Goal: Information Seeking & Learning: Learn about a topic

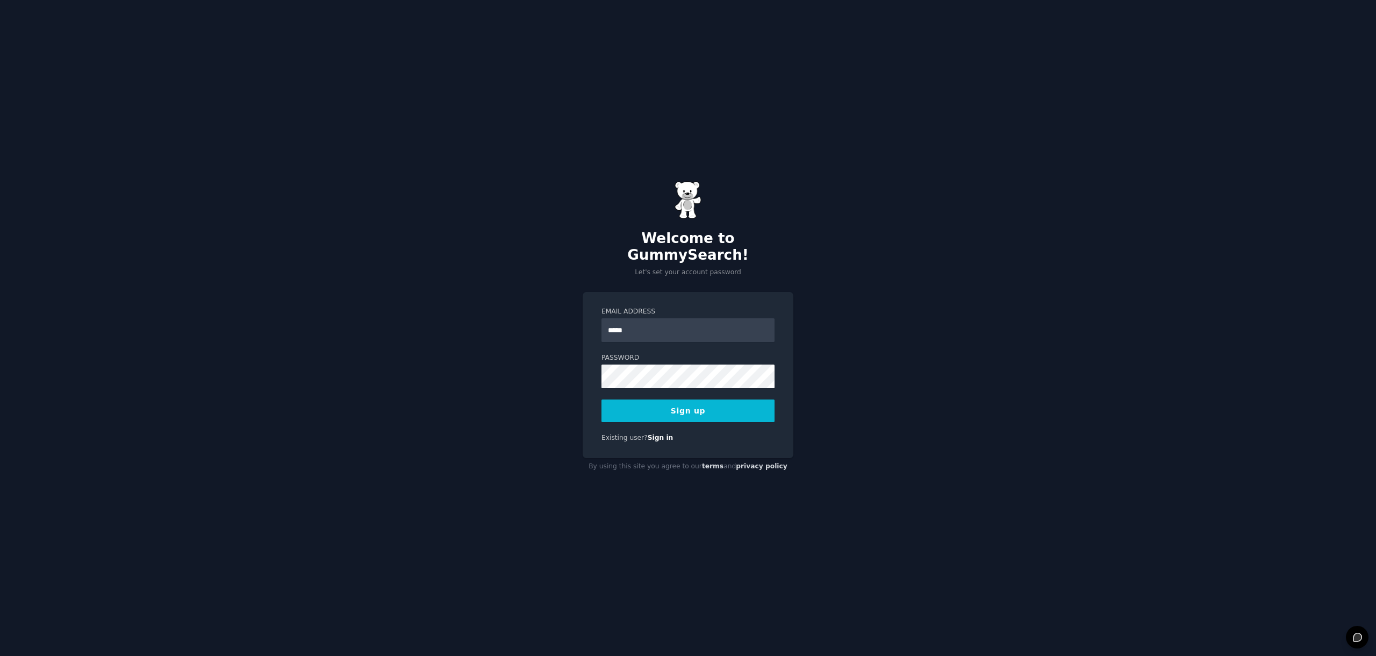
type input "**********"
click at [663, 400] on button "Sign up" at bounding box center [687, 410] width 173 height 23
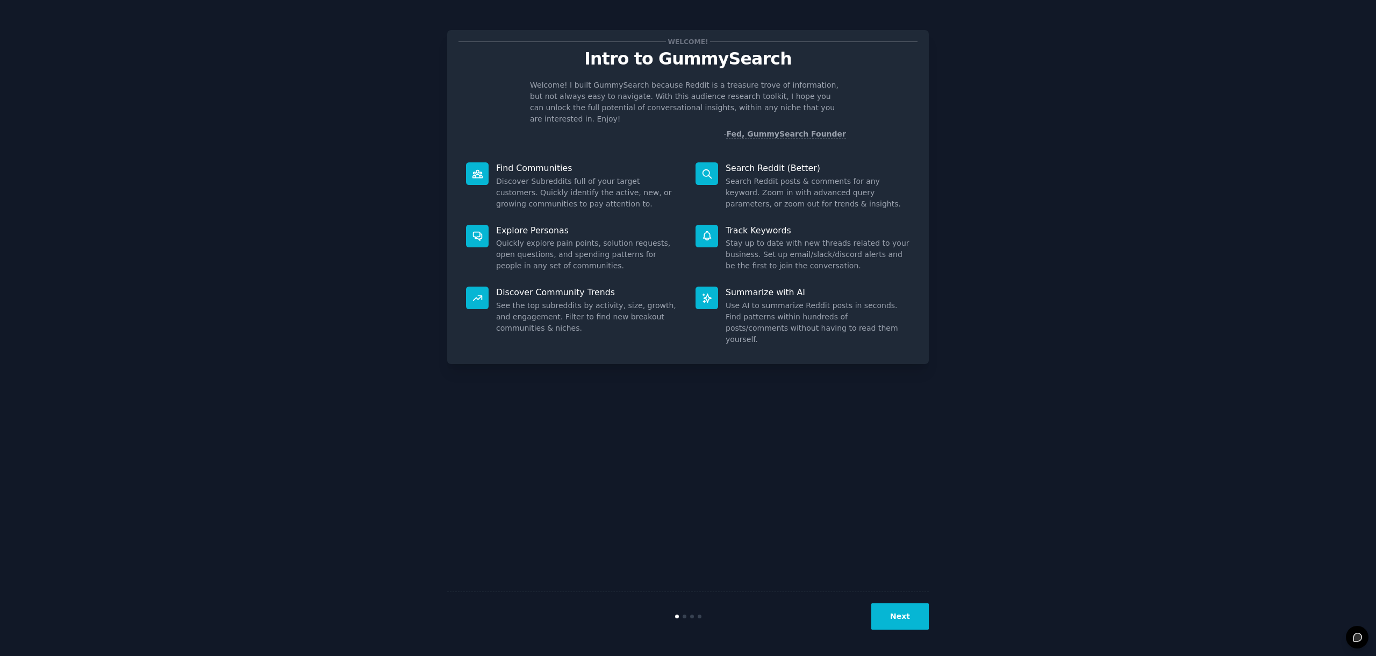
click at [902, 606] on button "Next" at bounding box center [900, 616] width 58 height 26
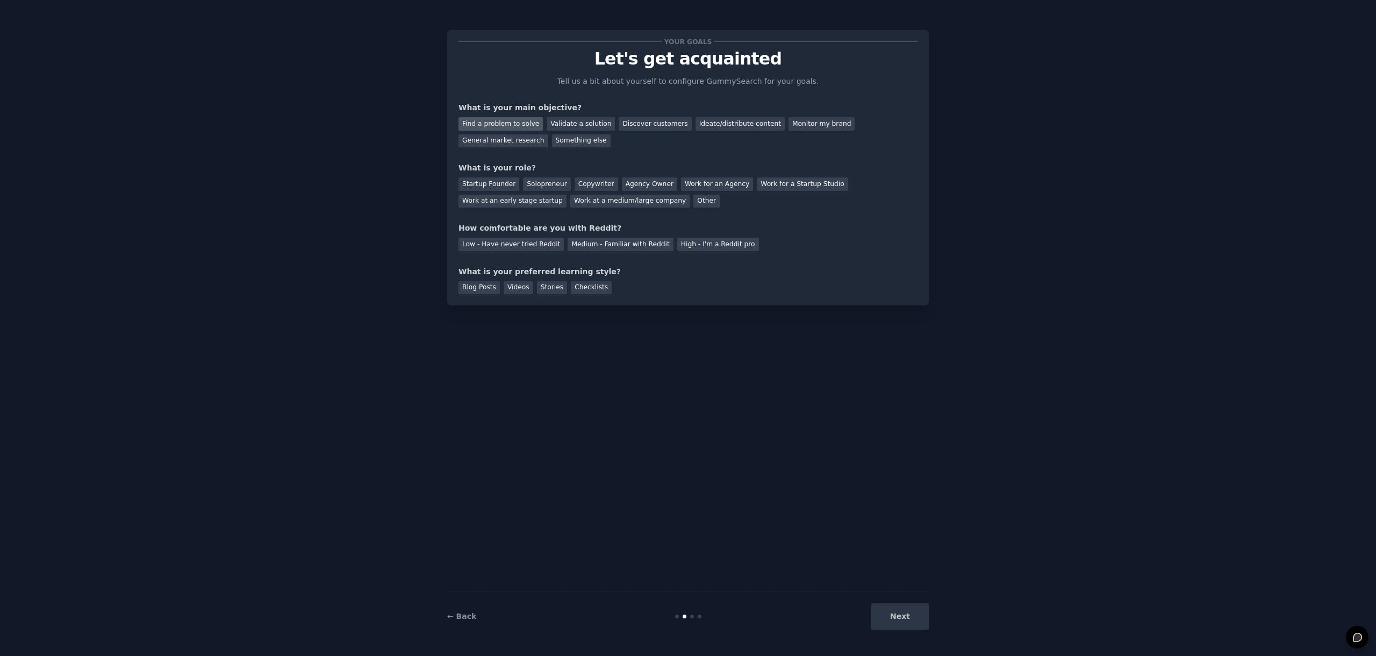
click at [526, 125] on div "Find a problem to solve" at bounding box center [500, 123] width 84 height 13
click at [492, 183] on div "Startup Founder" at bounding box center [488, 183] width 61 height 13
click at [519, 203] on div "Work at an early stage startup" at bounding box center [512, 201] width 108 height 13
click at [491, 182] on div "Startup Founder" at bounding box center [488, 183] width 61 height 13
click at [610, 245] on div "Medium - Familiar with Reddit" at bounding box center [619, 244] width 105 height 13
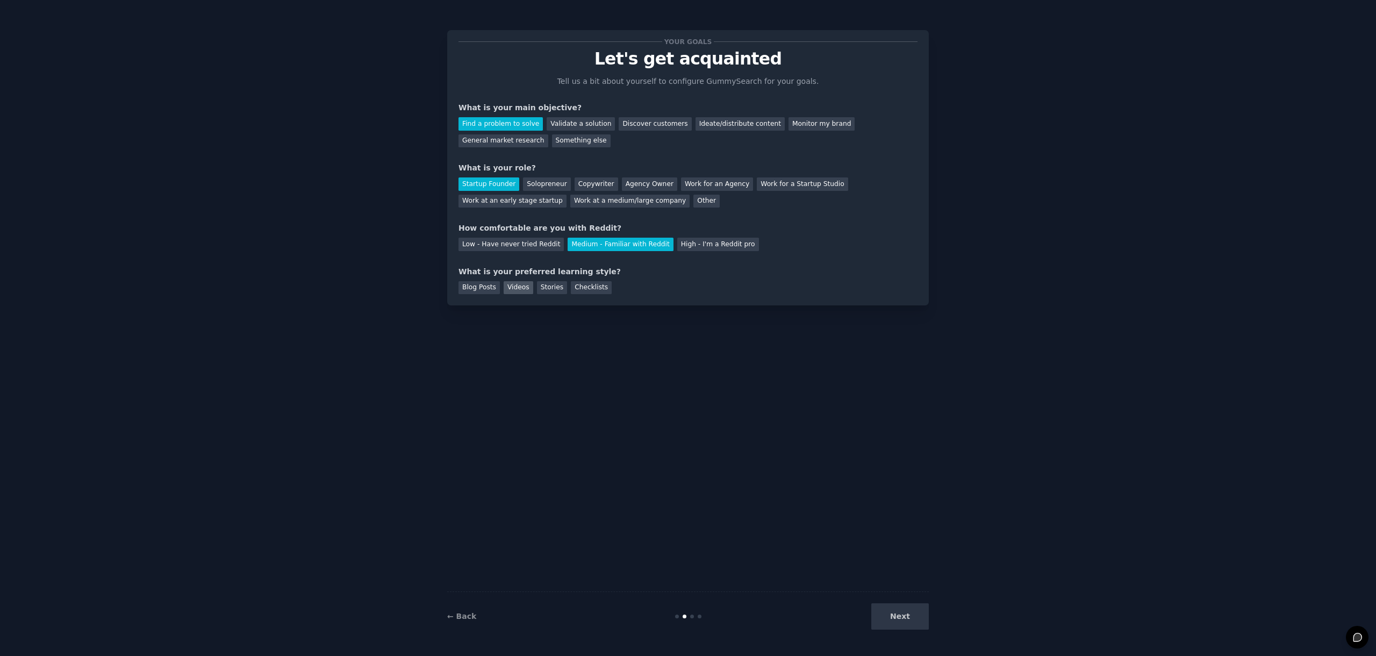
click at [518, 287] on div "Videos" at bounding box center [519, 287] width 30 height 13
click at [905, 617] on button "Next" at bounding box center [900, 616] width 58 height 26
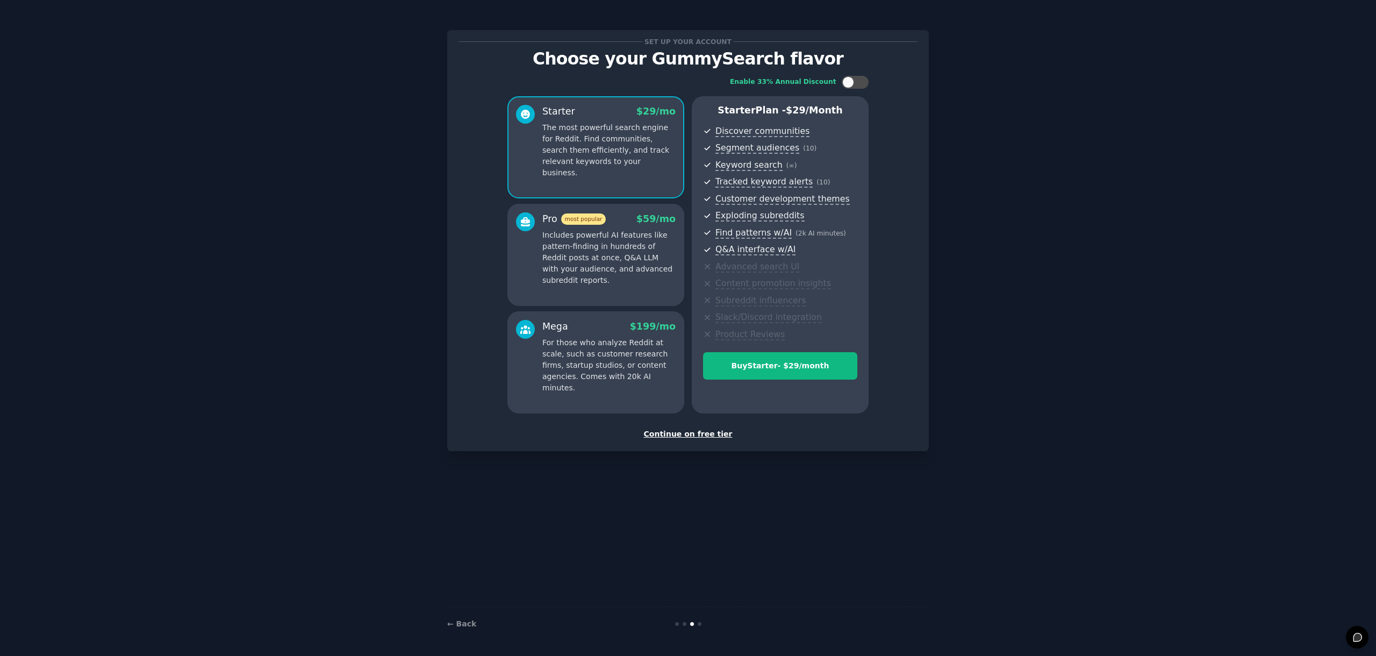
click at [689, 434] on div "Continue on free tier" at bounding box center [687, 433] width 459 height 11
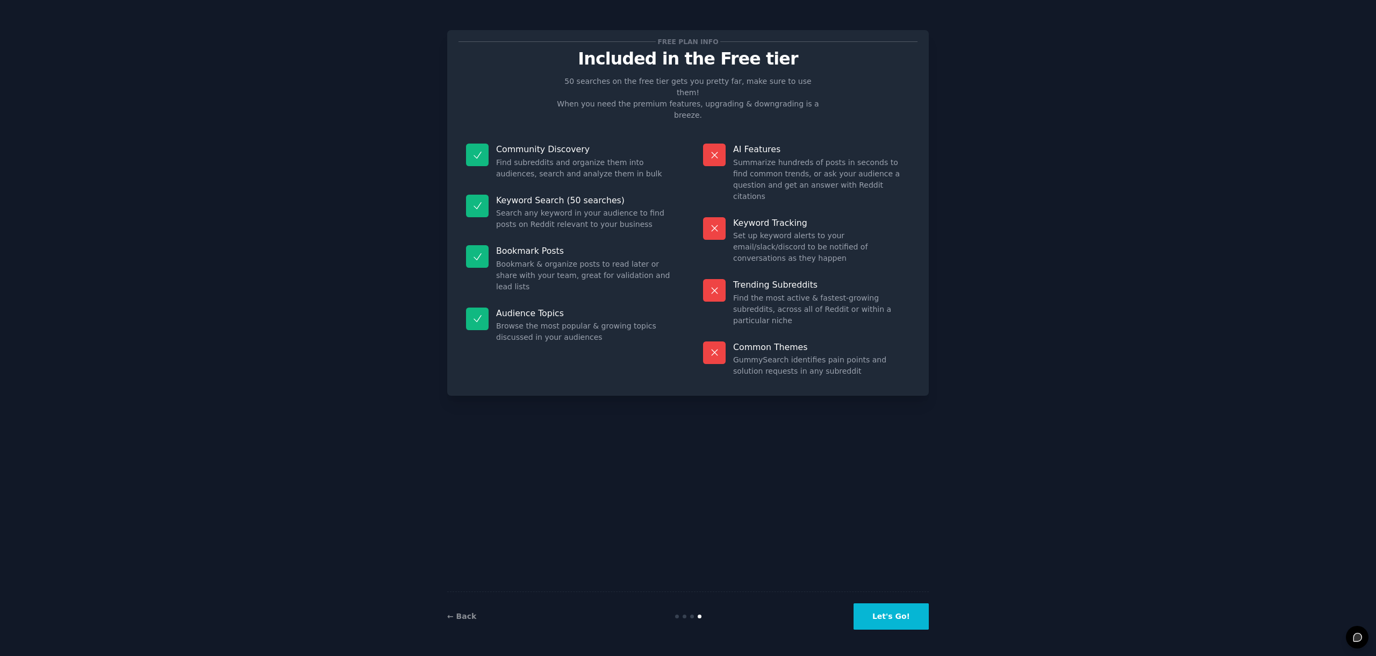
click at [893, 616] on button "Let's Go!" at bounding box center [890, 616] width 75 height 26
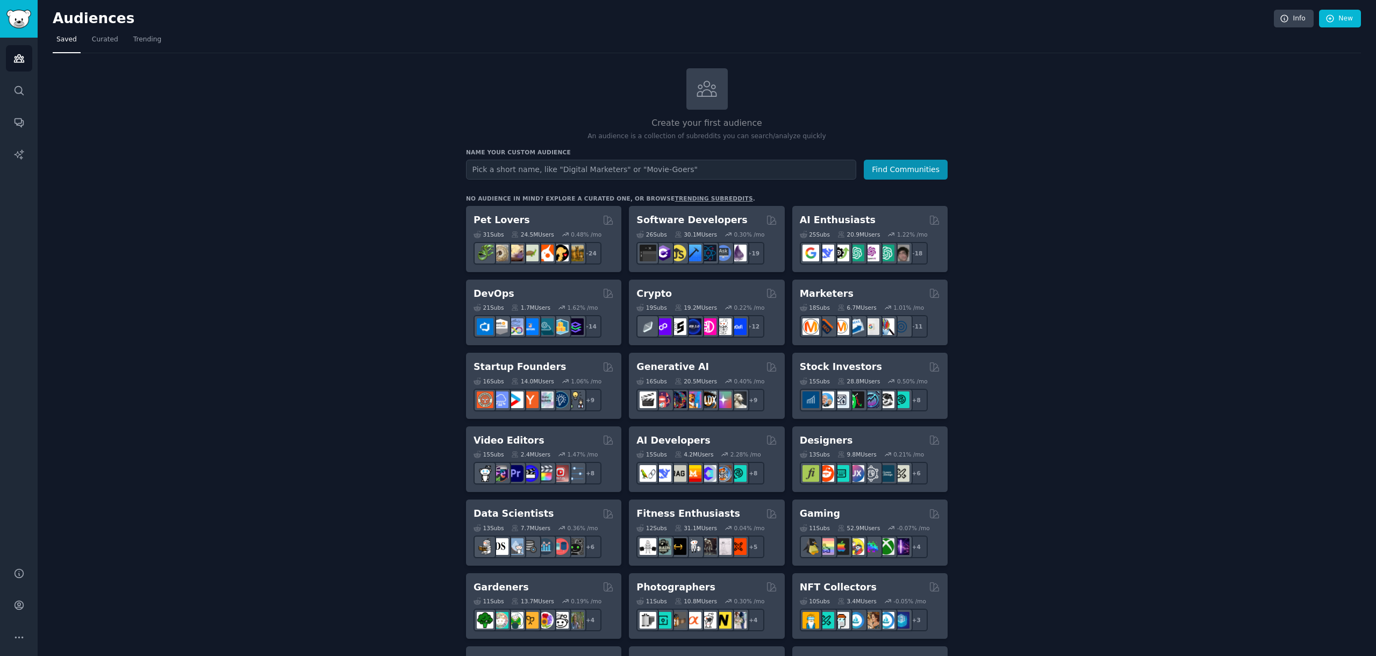
click at [407, 256] on div "Create your first audience An audience is a collection of subreddits you can se…" at bounding box center [707, 653] width 1308 height 1170
click at [495, 176] on input "text" at bounding box center [661, 170] width 390 height 20
click at [897, 171] on button "Find Communities" at bounding box center [906, 170] width 84 height 20
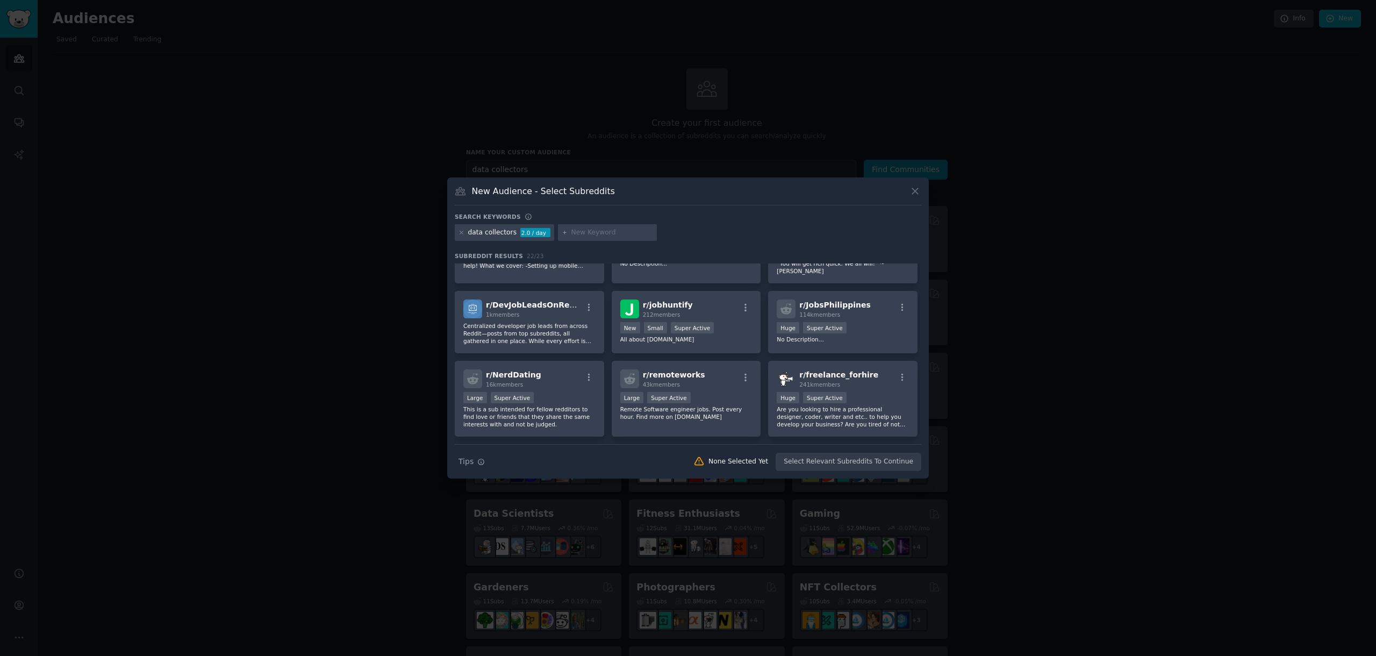
scroll to position [322, 0]
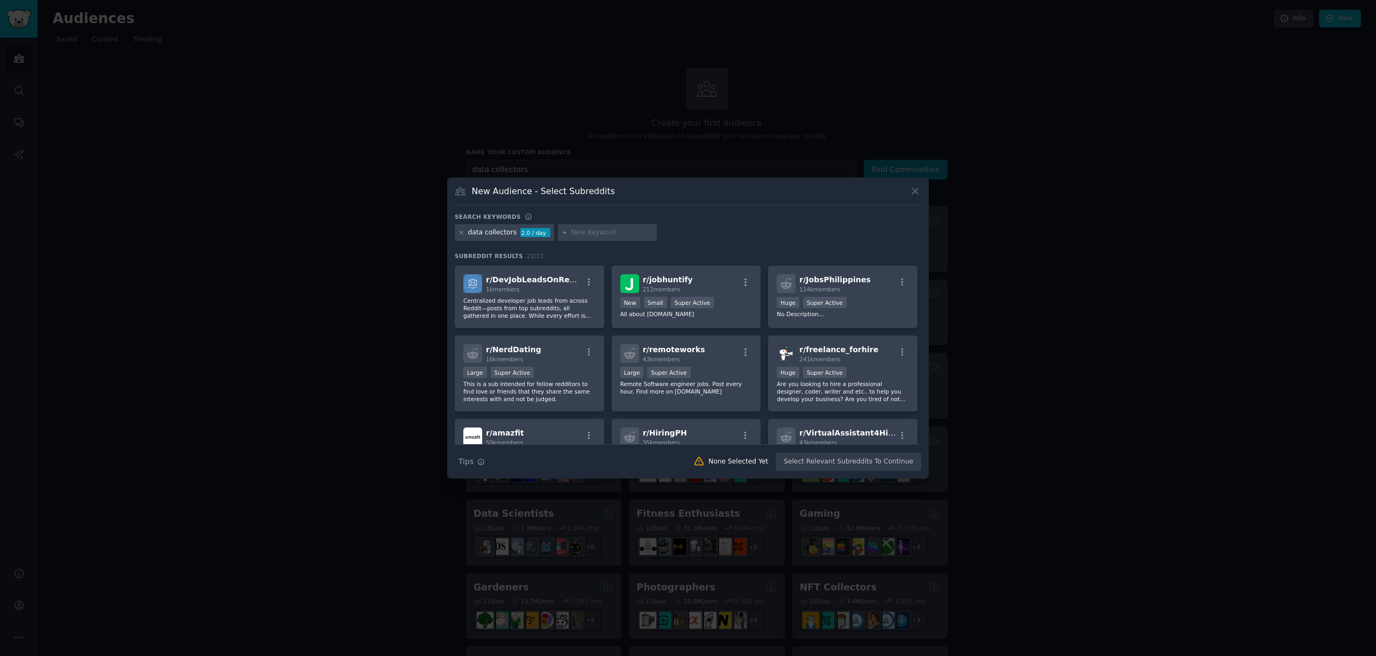
click at [461, 232] on icon at bounding box center [461, 232] width 6 height 6
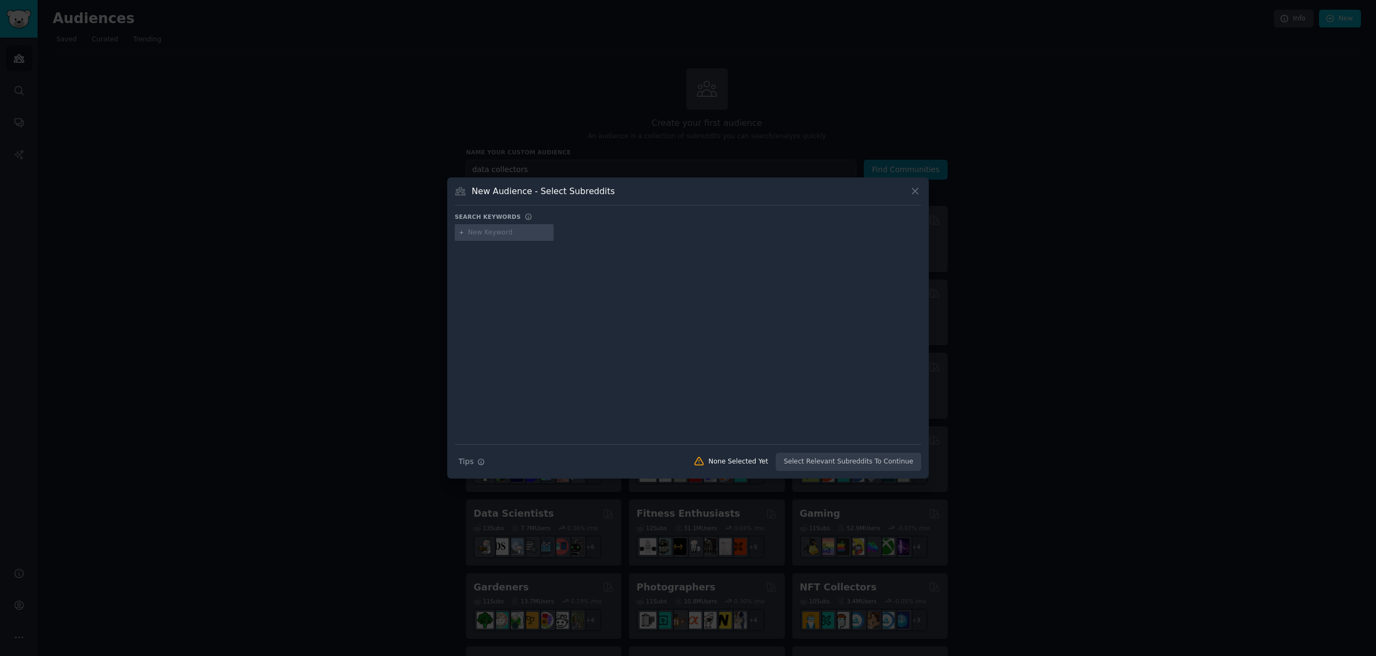
click at [535, 235] on input "text" at bounding box center [509, 233] width 82 height 10
click at [917, 194] on icon at bounding box center [914, 190] width 11 height 11
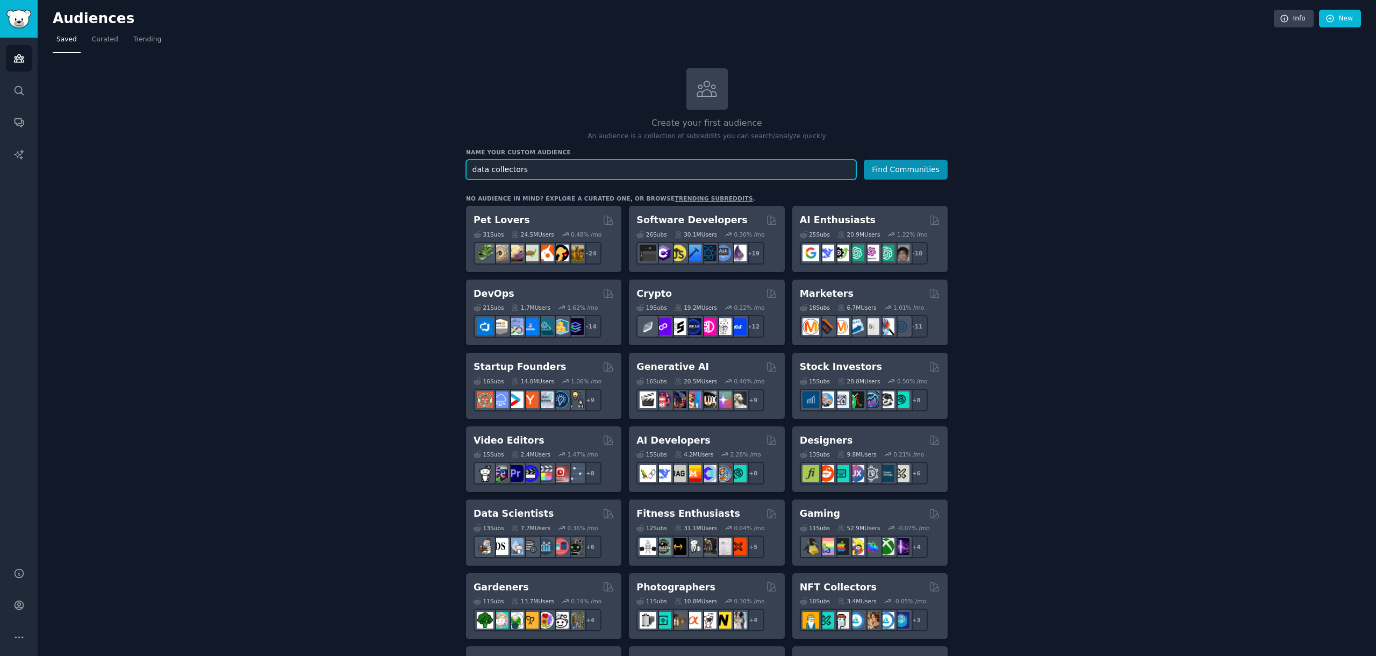
drag, startPoint x: 527, startPoint y: 167, endPoint x: 426, endPoint y: 167, distance: 101.0
click at [434, 167] on div "Create your first audience An audience is a collection of subreddits you can se…" at bounding box center [707, 653] width 1308 height 1170
type input "web scraping"
click at [864, 160] on button "Find Communities" at bounding box center [906, 170] width 84 height 20
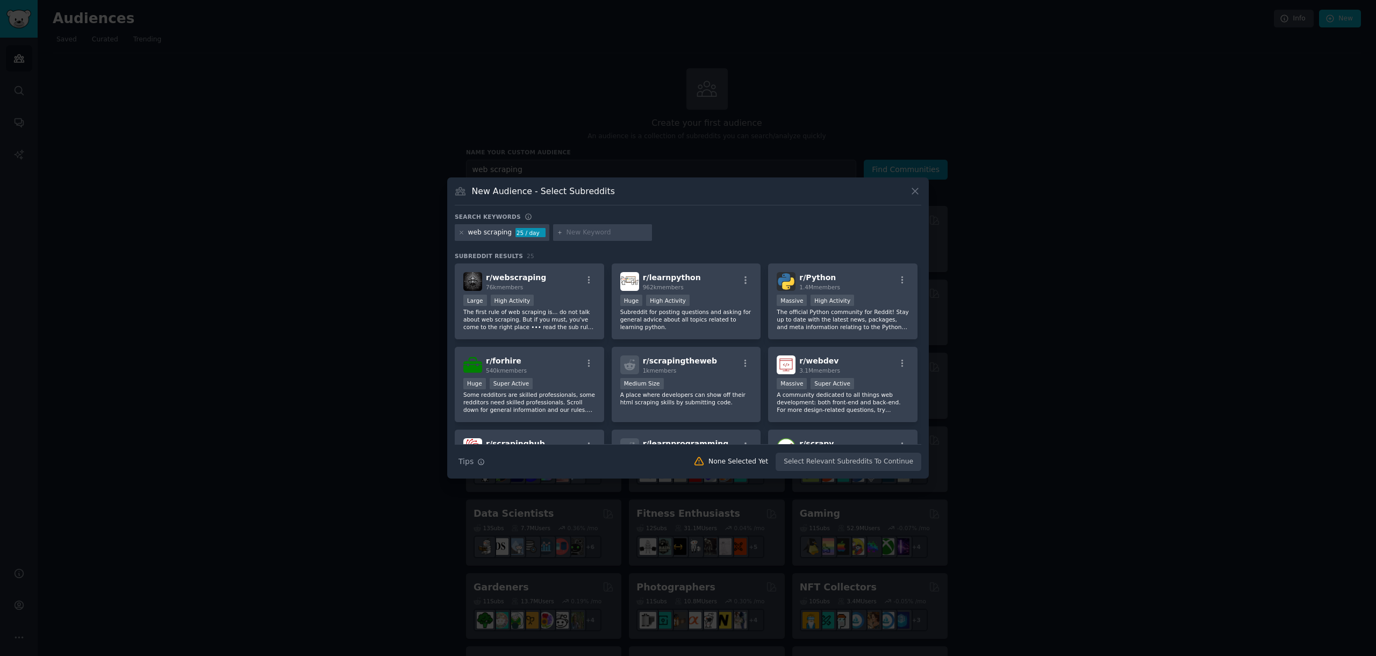
click at [911, 192] on icon at bounding box center [914, 190] width 11 height 11
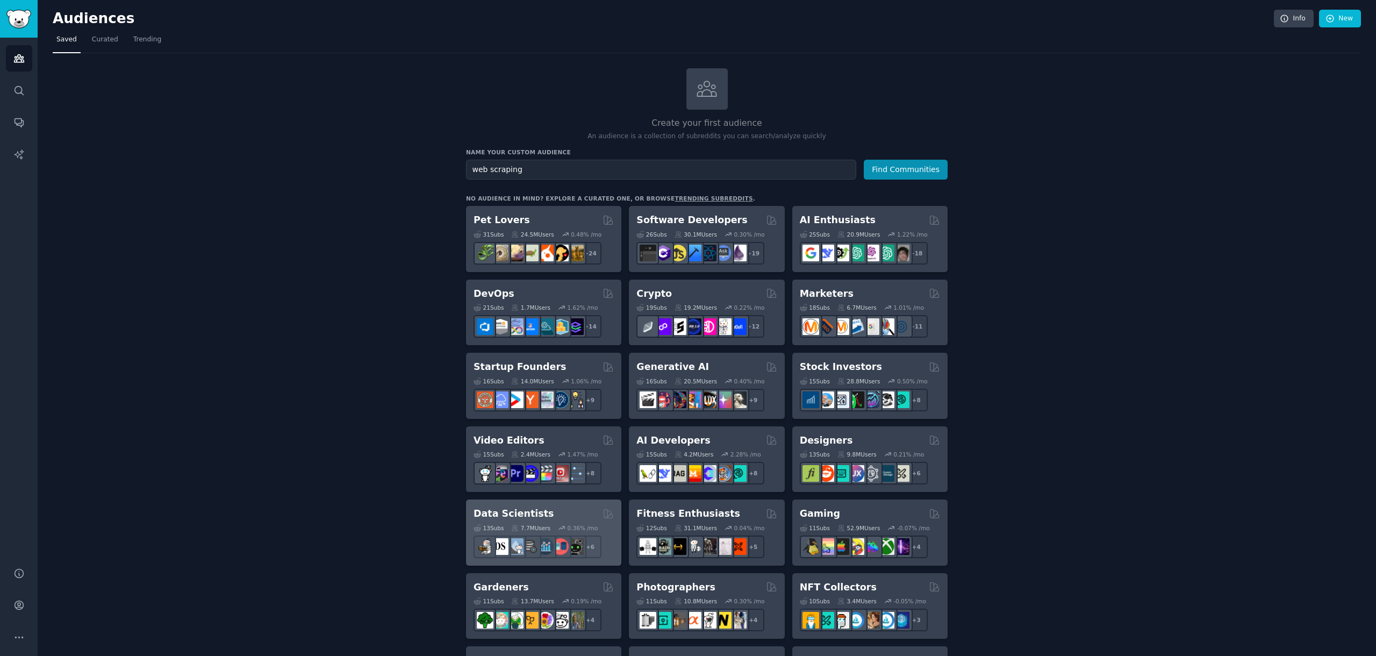
click at [520, 511] on h2 "Data Scientists" at bounding box center [513, 513] width 80 height 13
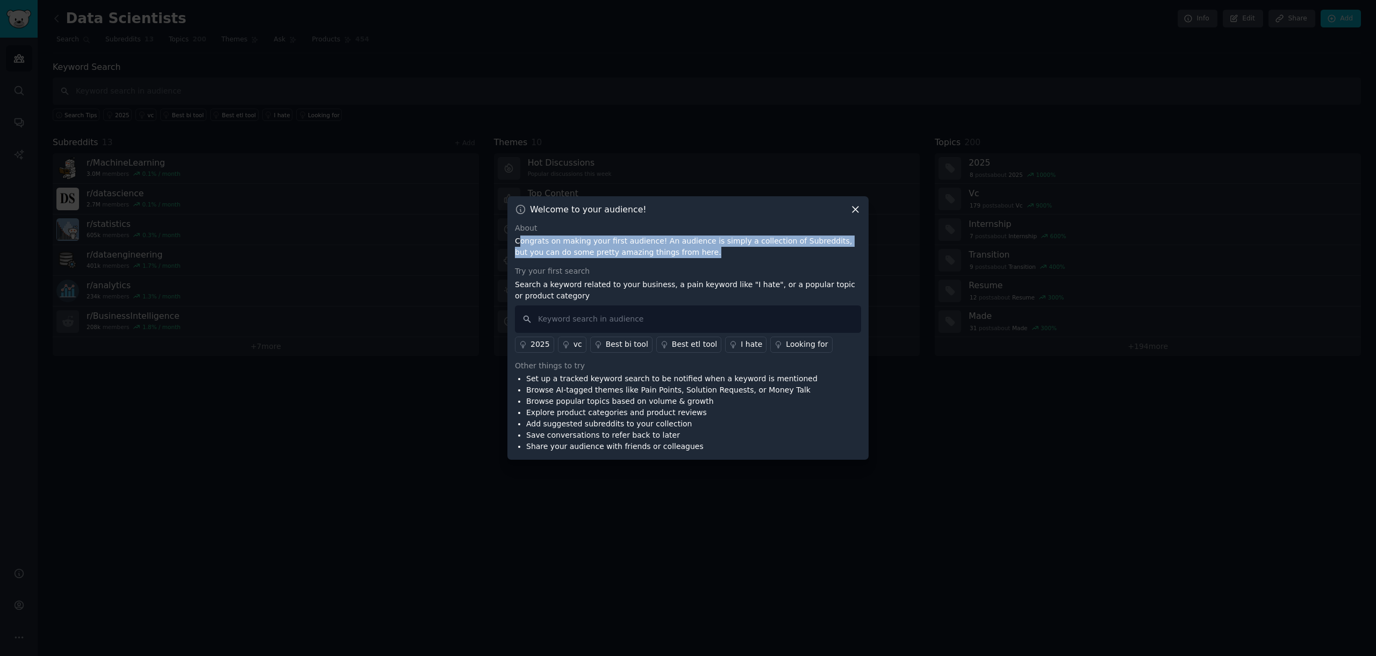
drag, startPoint x: 518, startPoint y: 242, endPoint x: 706, endPoint y: 254, distance: 188.5
click at [706, 254] on p "Congrats on making your first audience! An audience is simply a collection of S…" at bounding box center [688, 246] width 346 height 23
drag, startPoint x: 566, startPoint y: 229, endPoint x: 513, endPoint y: 222, distance: 53.1
click at [513, 222] on div "Welcome to your audience! About Congrats on making your first audience! An audi…" at bounding box center [687, 328] width 361 height 264
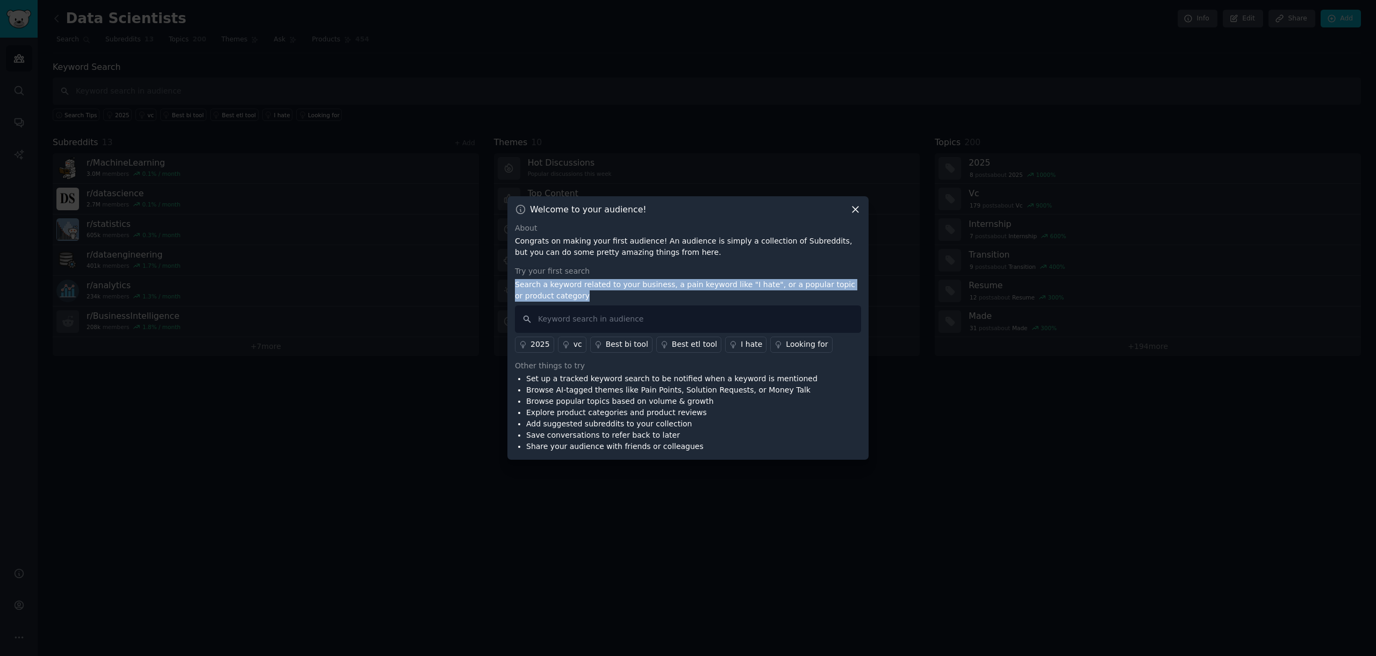
drag, startPoint x: 509, startPoint y: 282, endPoint x: 657, endPoint y: 298, distance: 148.1
click at [655, 297] on div "Welcome to your audience! About Congrats on making your first audience! An audi…" at bounding box center [687, 328] width 361 height 264
click at [657, 298] on p "Search a keyword related to your business, a pain keyword like "I hate", or a p…" at bounding box center [688, 290] width 346 height 23
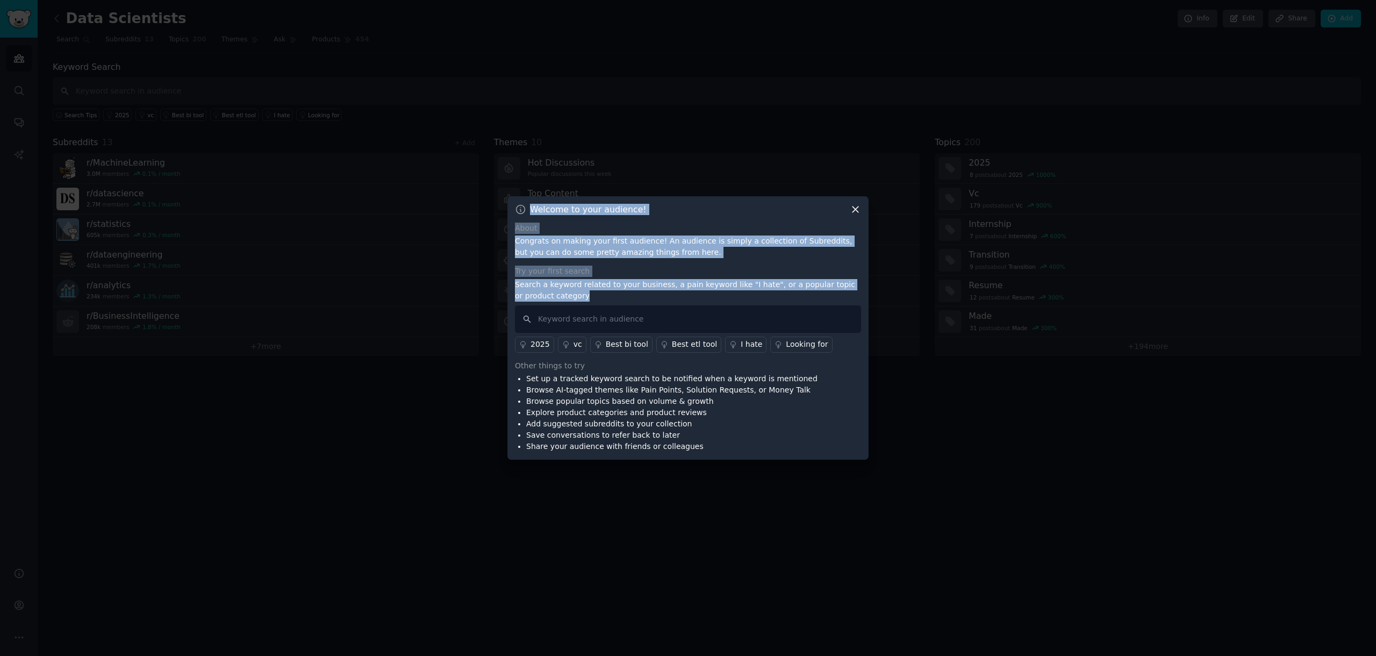
drag, startPoint x: 623, startPoint y: 297, endPoint x: 507, endPoint y: 273, distance: 118.5
click at [502, 273] on div "​ Welcome to your audience! About Congrats on making your first audience! An au…" at bounding box center [688, 328] width 1368 height 656
click at [638, 292] on p "Search a keyword related to your business, a pain keyword like "I hate", or a p…" at bounding box center [688, 290] width 346 height 23
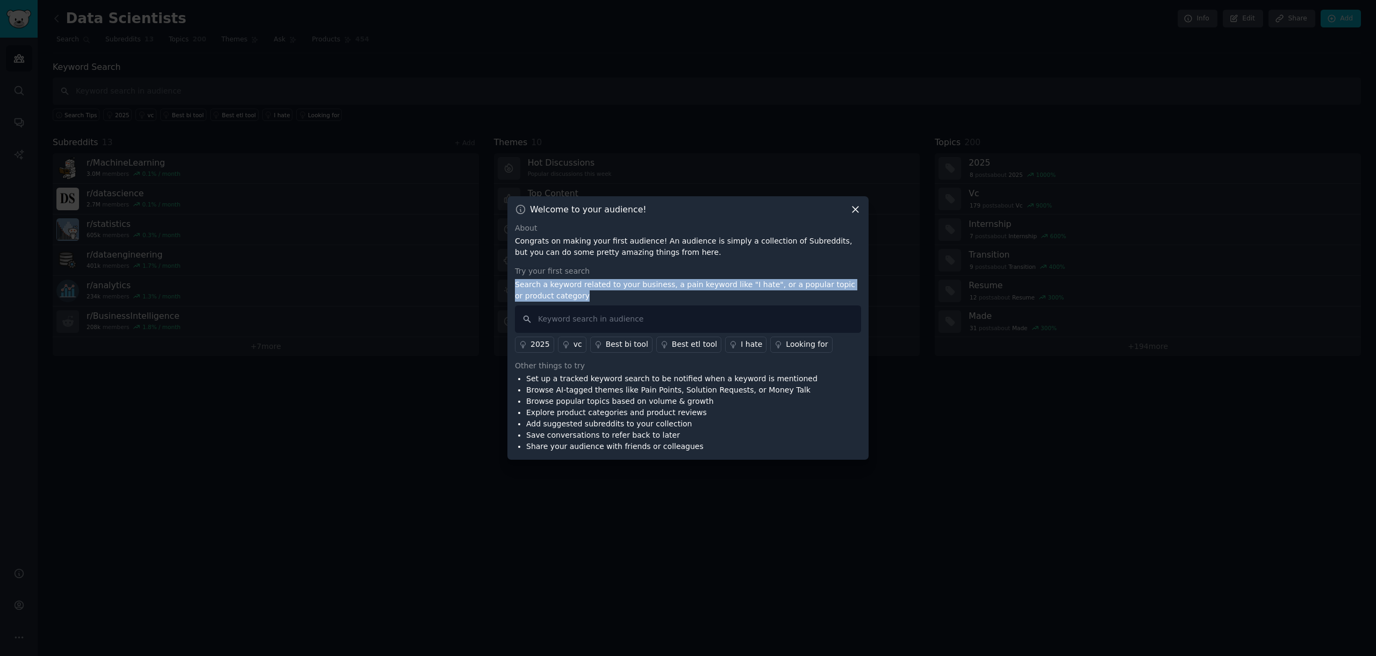
drag, startPoint x: 515, startPoint y: 284, endPoint x: 598, endPoint y: 295, distance: 84.0
click at [581, 292] on p "Search a keyword related to your business, a pain keyword like "I hate", or a p…" at bounding box center [688, 290] width 346 height 23
click at [611, 299] on p "Search a keyword related to your business, a pain keyword like "I hate", or a p…" at bounding box center [688, 290] width 346 height 23
click at [598, 320] on input "text" at bounding box center [688, 318] width 346 height 27
click at [582, 276] on div "Try your first search" at bounding box center [688, 270] width 346 height 11
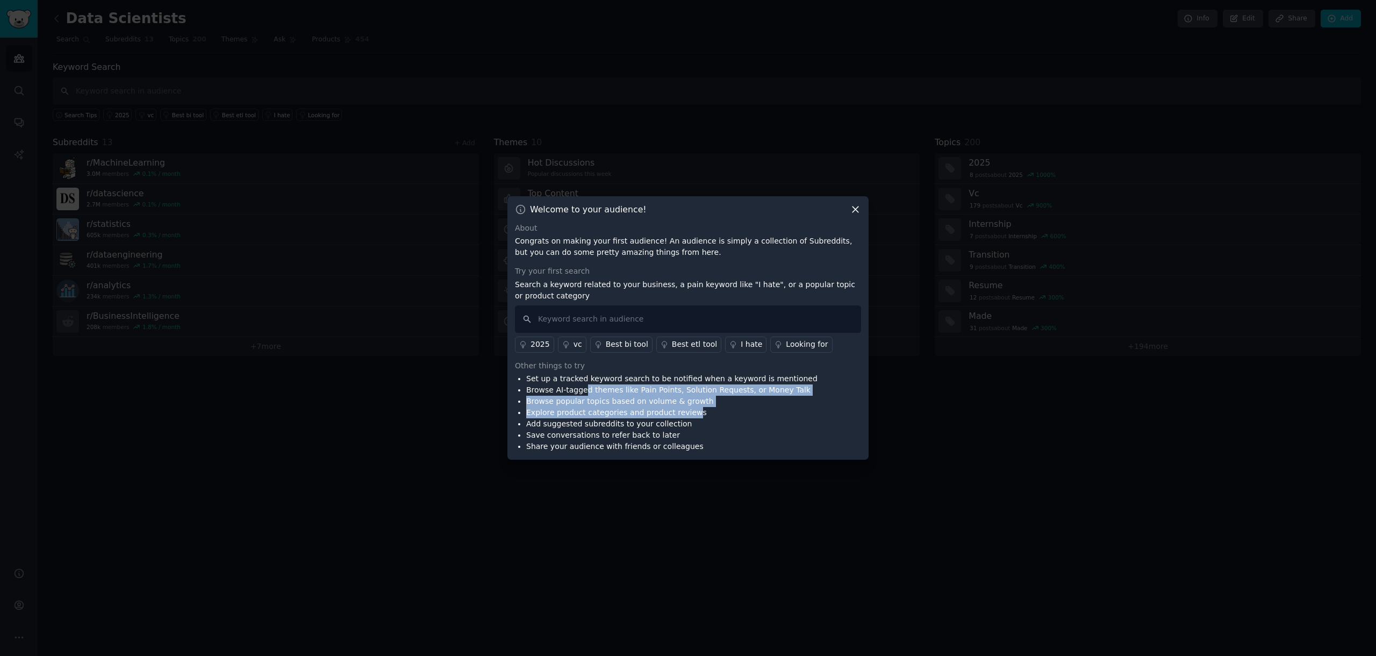
drag, startPoint x: 604, startPoint y: 393, endPoint x: 688, endPoint y: 414, distance: 87.1
click at [688, 414] on ul "Set up a tracked keyword search to be notified when a keyword is mentioned Brow…" at bounding box center [666, 412] width 303 height 79
click at [697, 411] on li "Explore product categories and product reviews" at bounding box center [671, 412] width 291 height 11
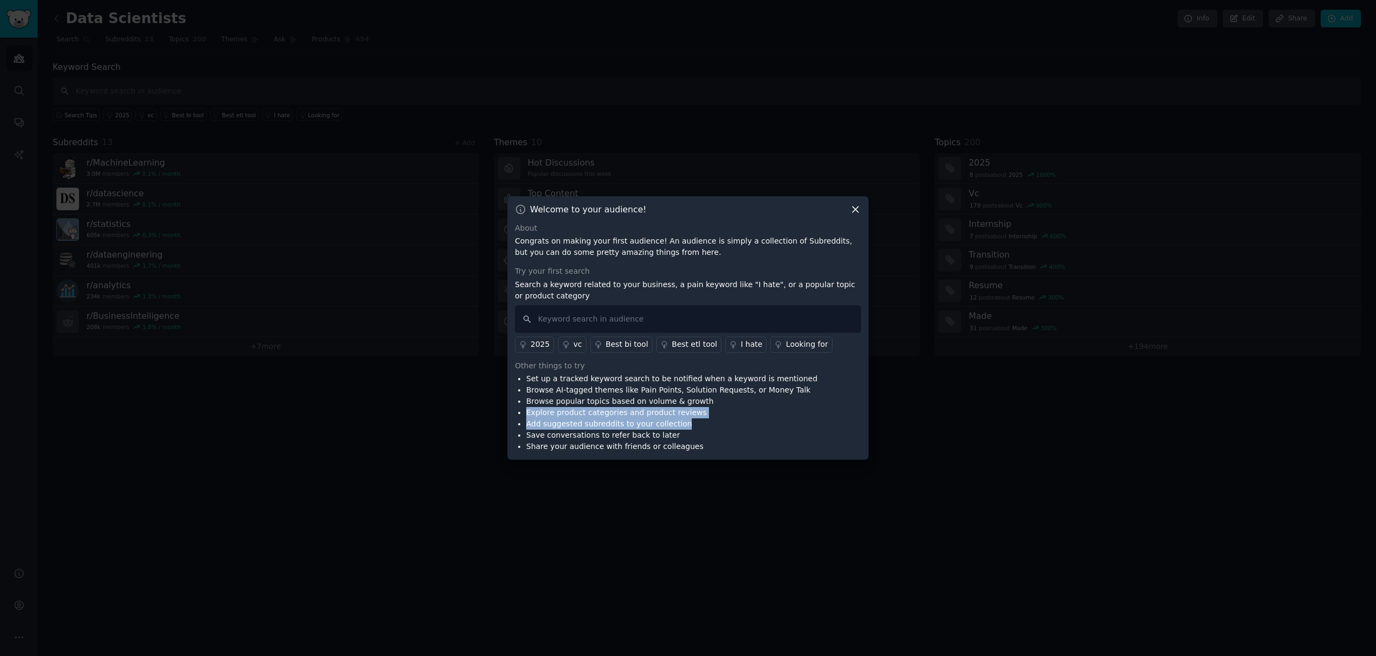
drag, startPoint x: 684, startPoint y: 424, endPoint x: 522, endPoint y: 410, distance: 162.4
click at [522, 411] on ul "Set up a tracked keyword search to be notified when a keyword is mentioned Brow…" at bounding box center [666, 412] width 303 height 79
click at [752, 408] on li "Explore product categories and product reviews" at bounding box center [671, 412] width 291 height 11
click at [595, 328] on input "text" at bounding box center [688, 318] width 346 height 27
click at [858, 209] on icon at bounding box center [855, 209] width 11 height 11
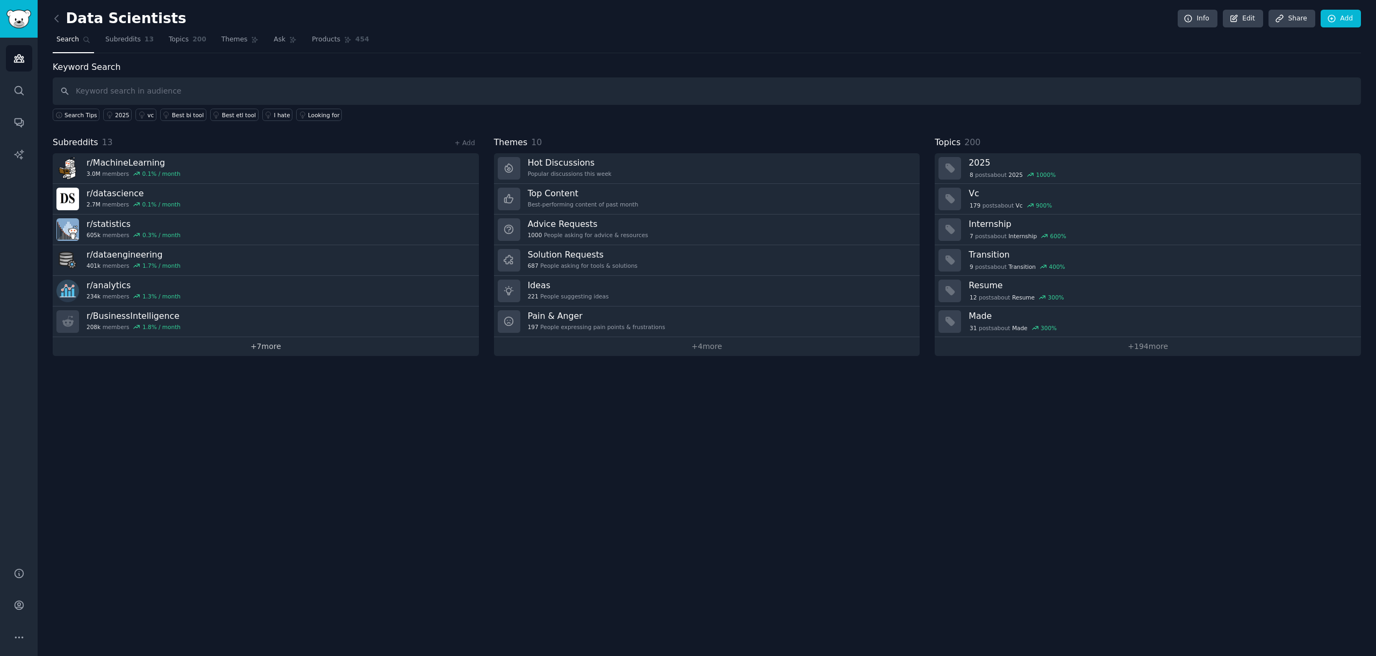
click at [250, 351] on link "+ 7 more" at bounding box center [266, 346] width 426 height 19
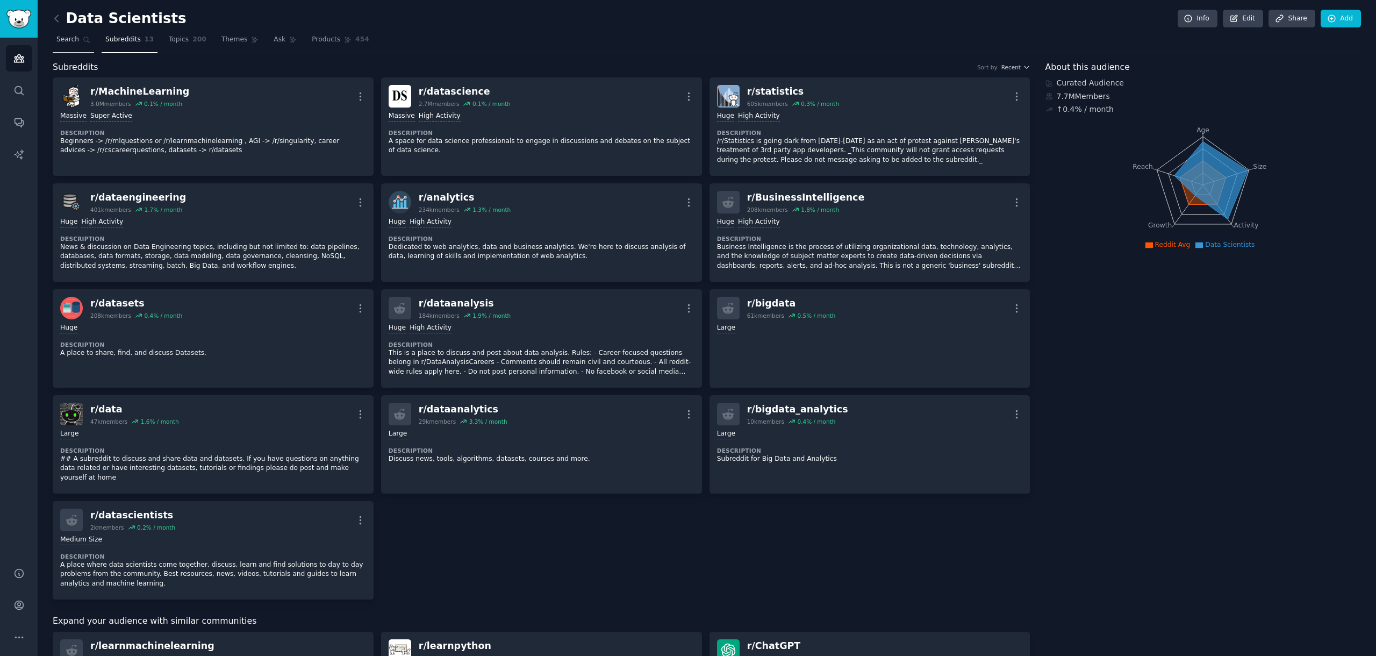
click at [73, 40] on span "Search" at bounding box center [67, 40] width 23 height 10
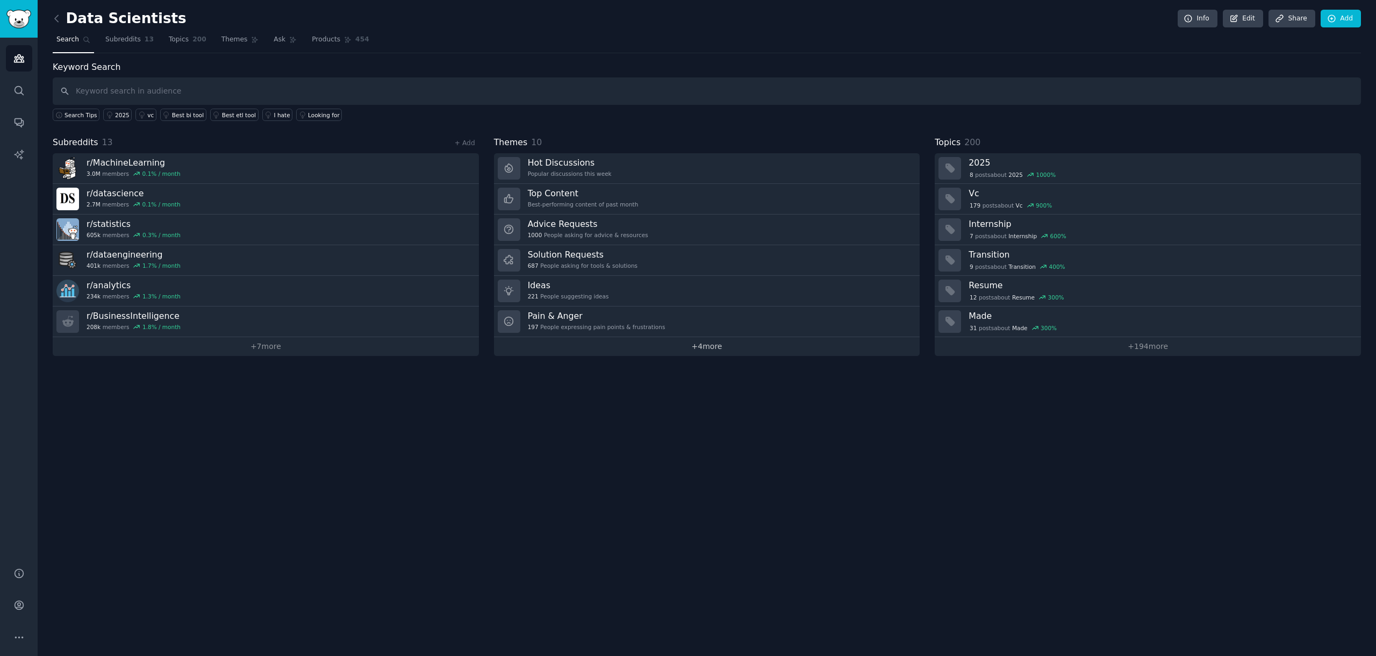
click at [722, 351] on link "+ 4 more" at bounding box center [707, 346] width 426 height 19
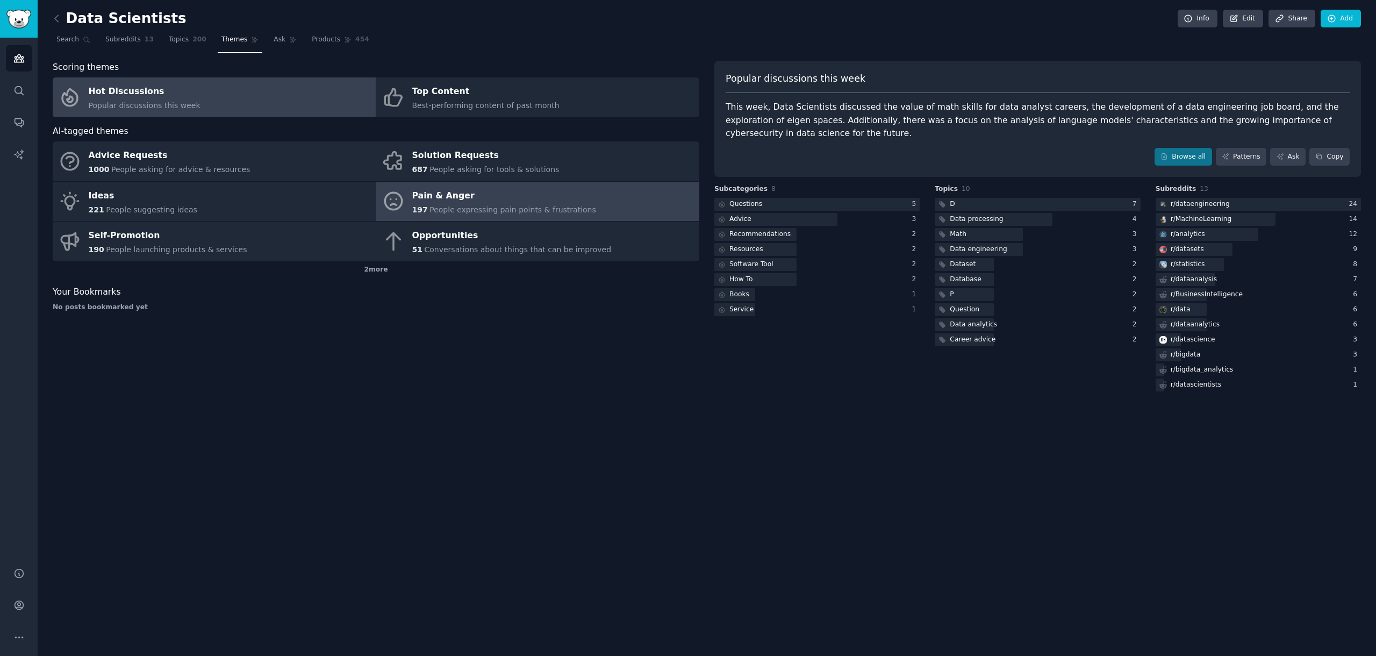
click at [446, 201] on div "Pain & Anger" at bounding box center [504, 195] width 184 height 17
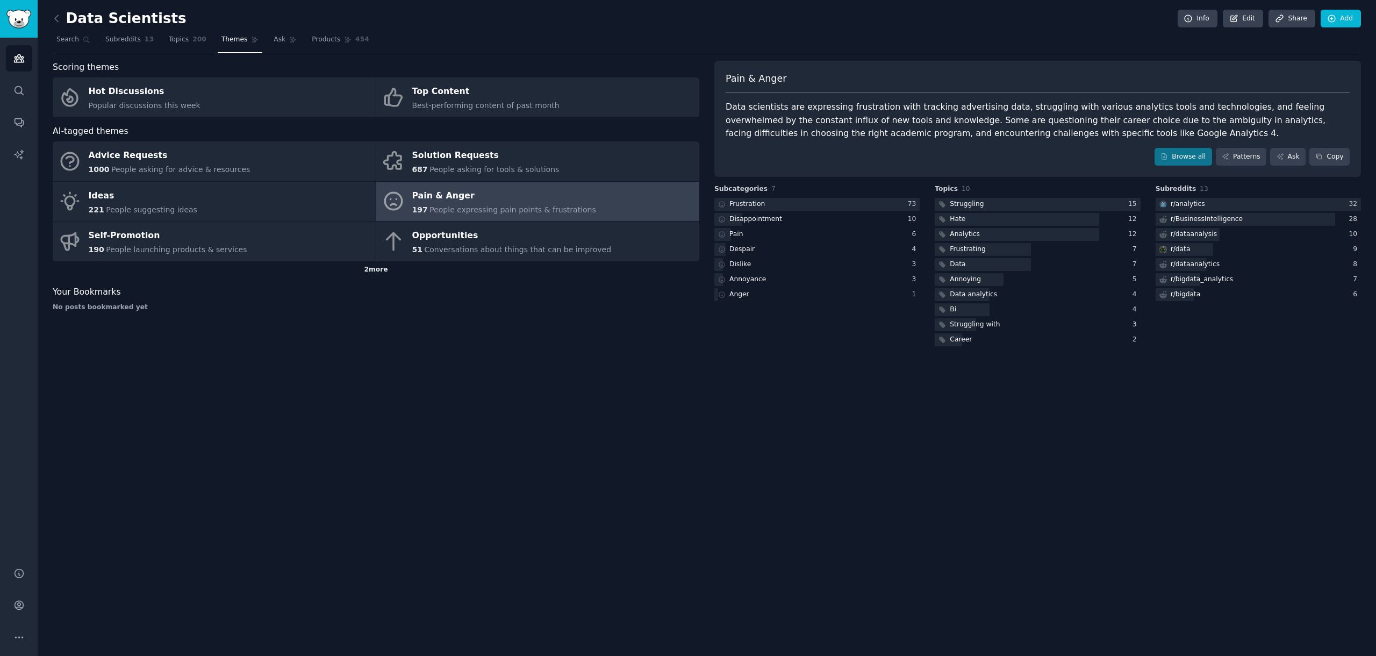
click at [391, 266] on div "2 more" at bounding box center [376, 269] width 646 height 17
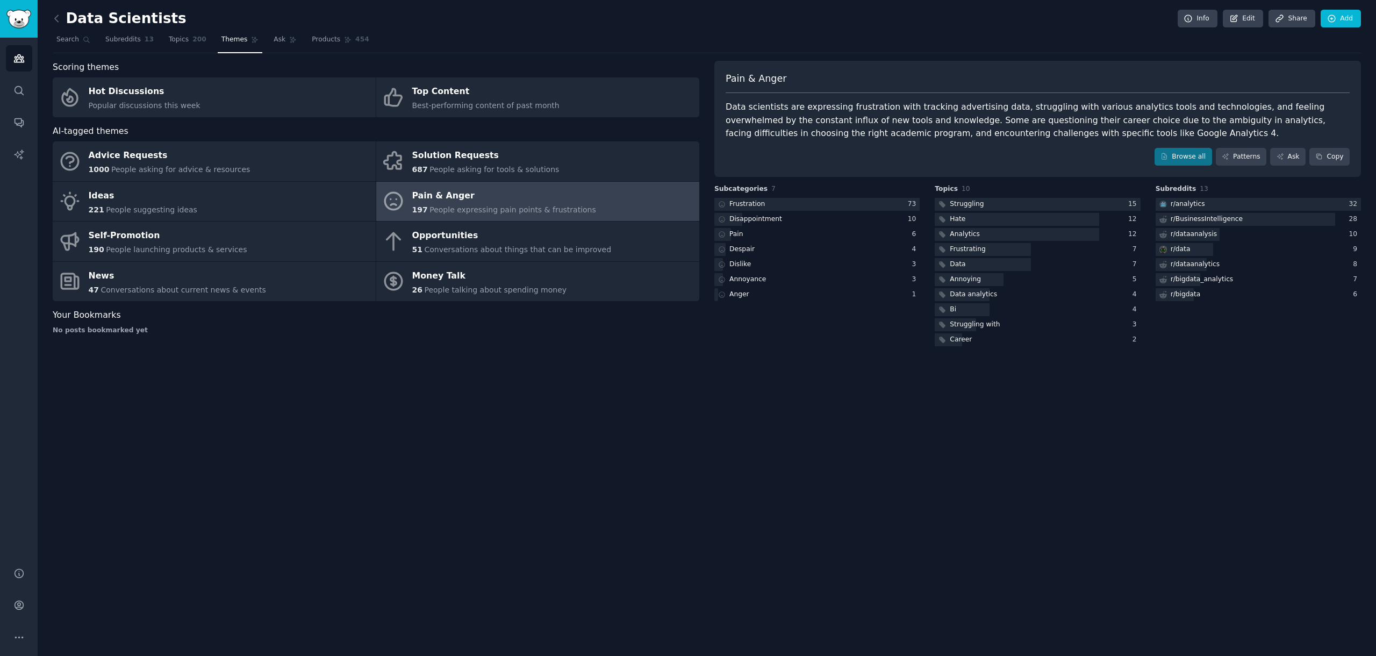
click at [802, 442] on div "Data Scientists Info Edit Share Add Search Subreddits 13 Topics 200 Themes Ask …" at bounding box center [707, 328] width 1338 height 656
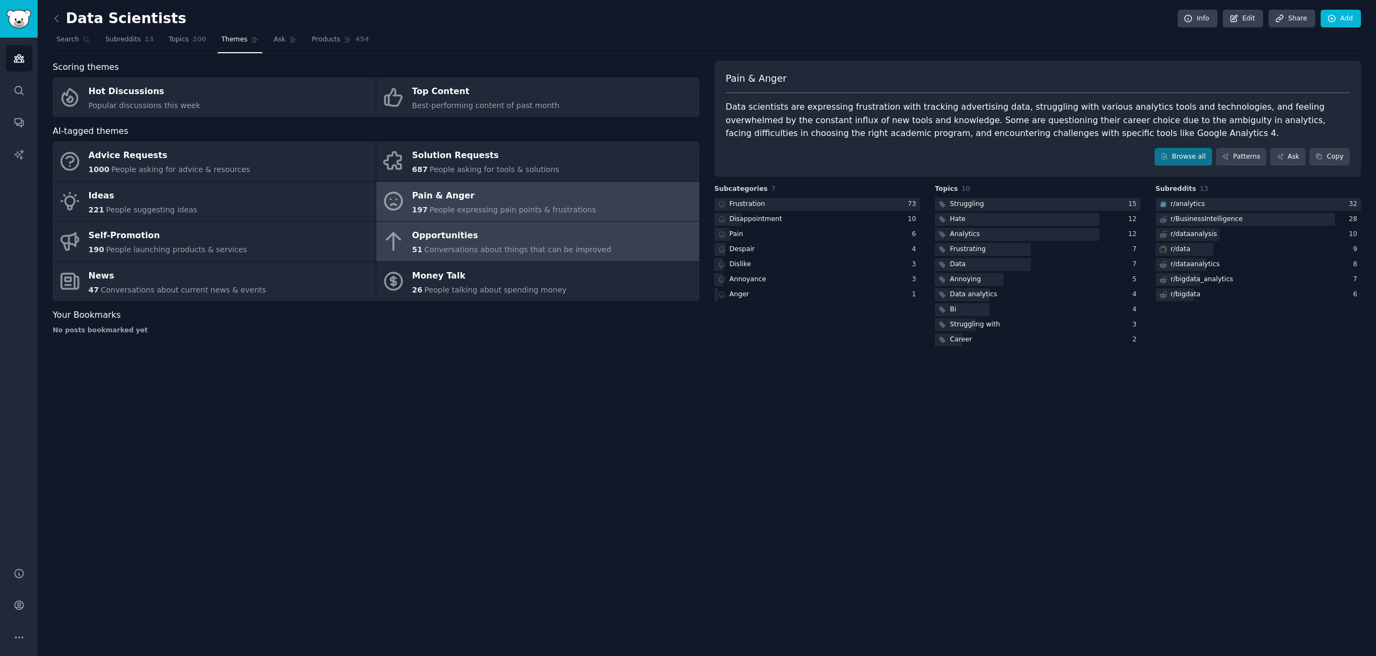
click at [484, 244] on div "51 Conversations about things that can be improved" at bounding box center [511, 249] width 199 height 11
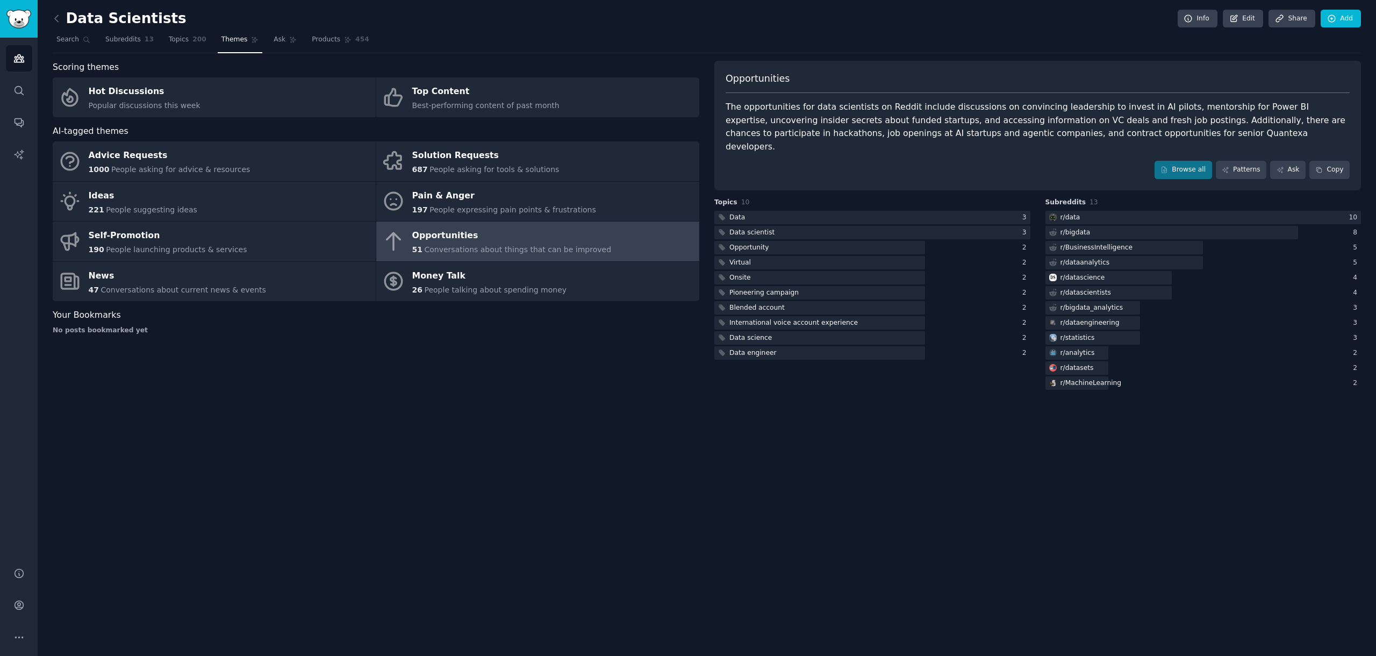
click at [685, 519] on div "Data Scientists Info Edit Share Add Search Subreddits 13 Topics 200 Themes Ask …" at bounding box center [707, 328] width 1338 height 656
click at [469, 329] on div "No posts bookmarked yet" at bounding box center [376, 331] width 646 height 10
click at [74, 42] on span "Search" at bounding box center [67, 40] width 23 height 10
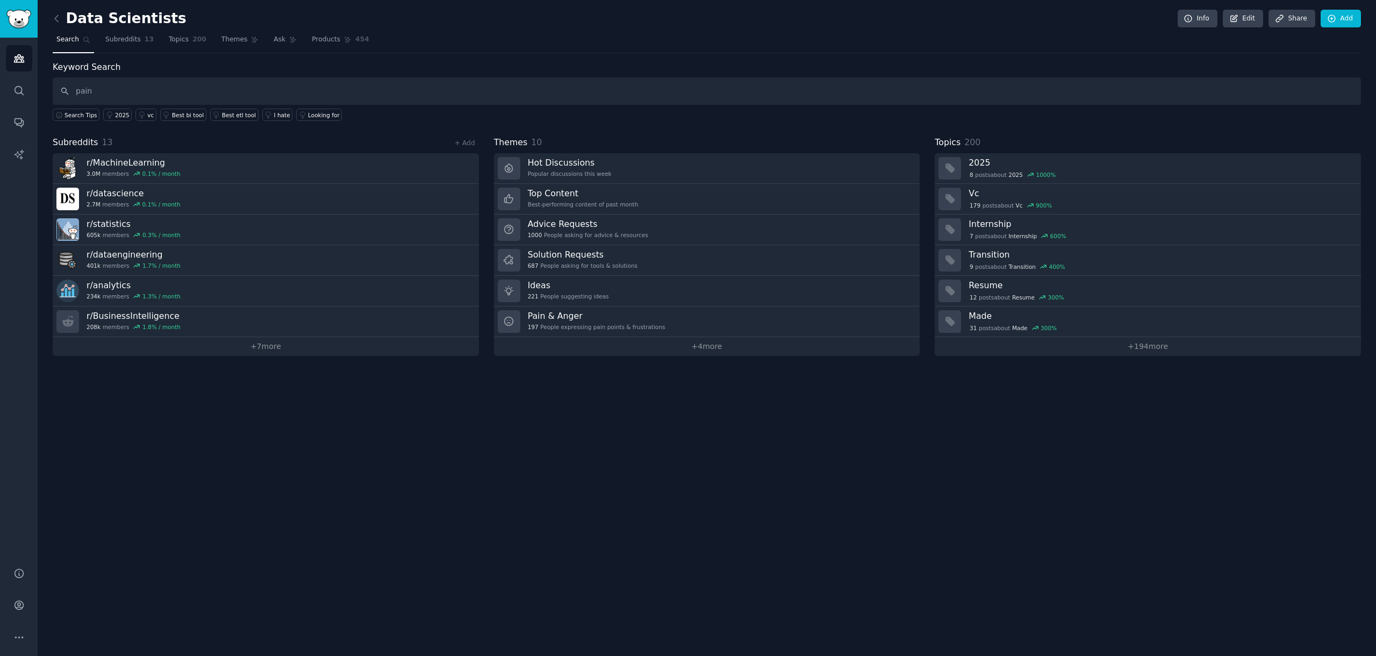
type input "pain"
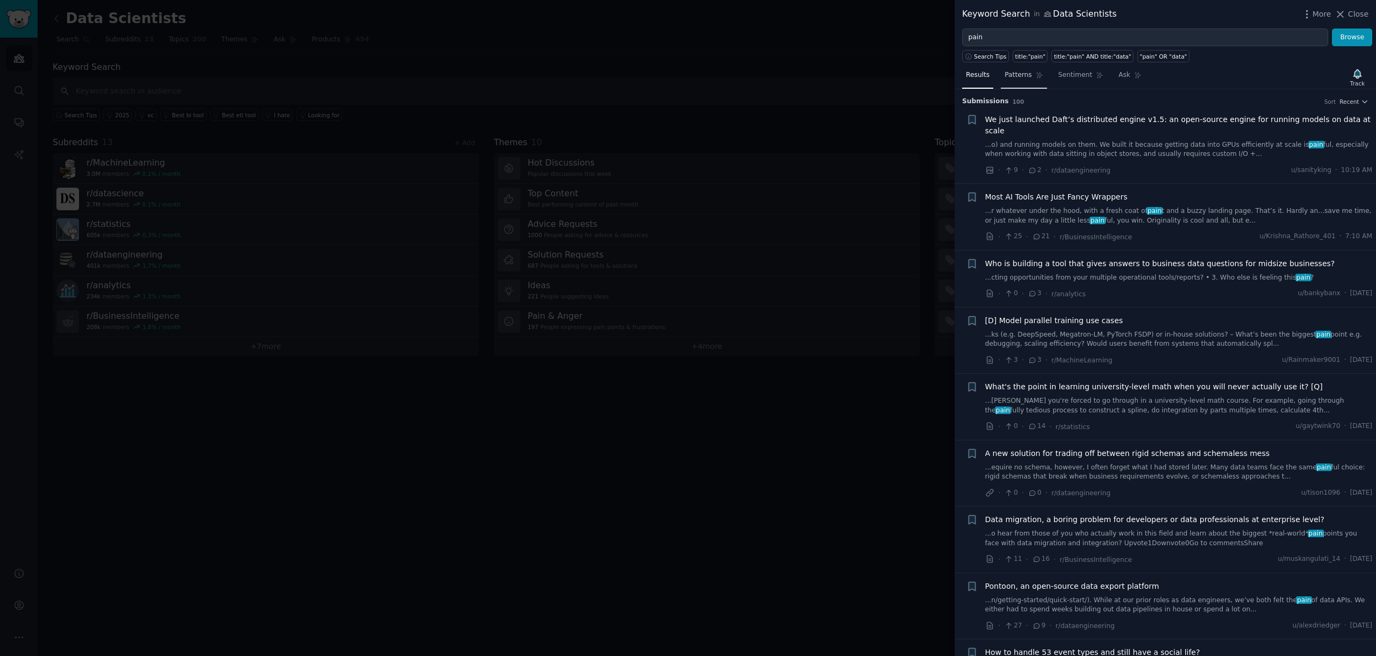
click at [1015, 78] on span "Patterns" at bounding box center [1017, 75] width 27 height 10
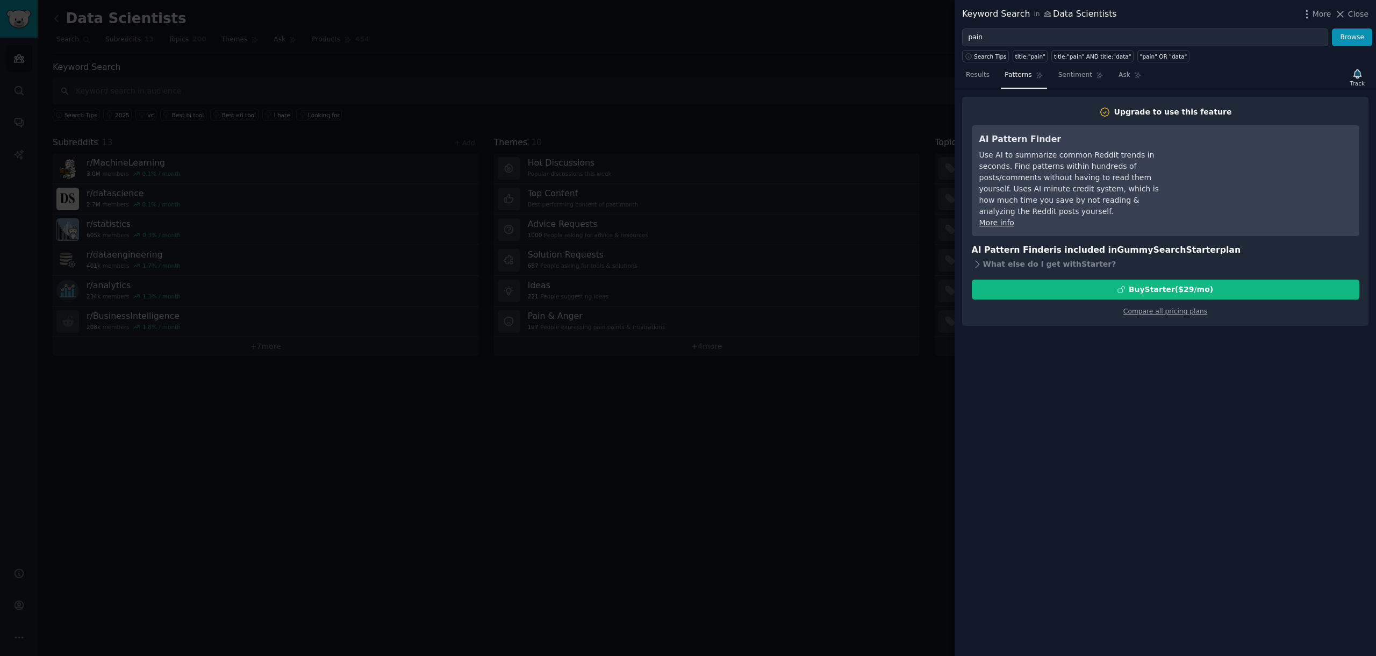
click at [1047, 333] on div "Upgrade to use this feature AI Pattern Finder Use AI to summarize common Reddit…" at bounding box center [1164, 372] width 421 height 566
click at [1042, 328] on div "Upgrade to use this feature AI Pattern Finder Use AI to summarize common Reddit…" at bounding box center [1164, 372] width 421 height 566
click at [967, 71] on span "Results" at bounding box center [978, 75] width 24 height 10
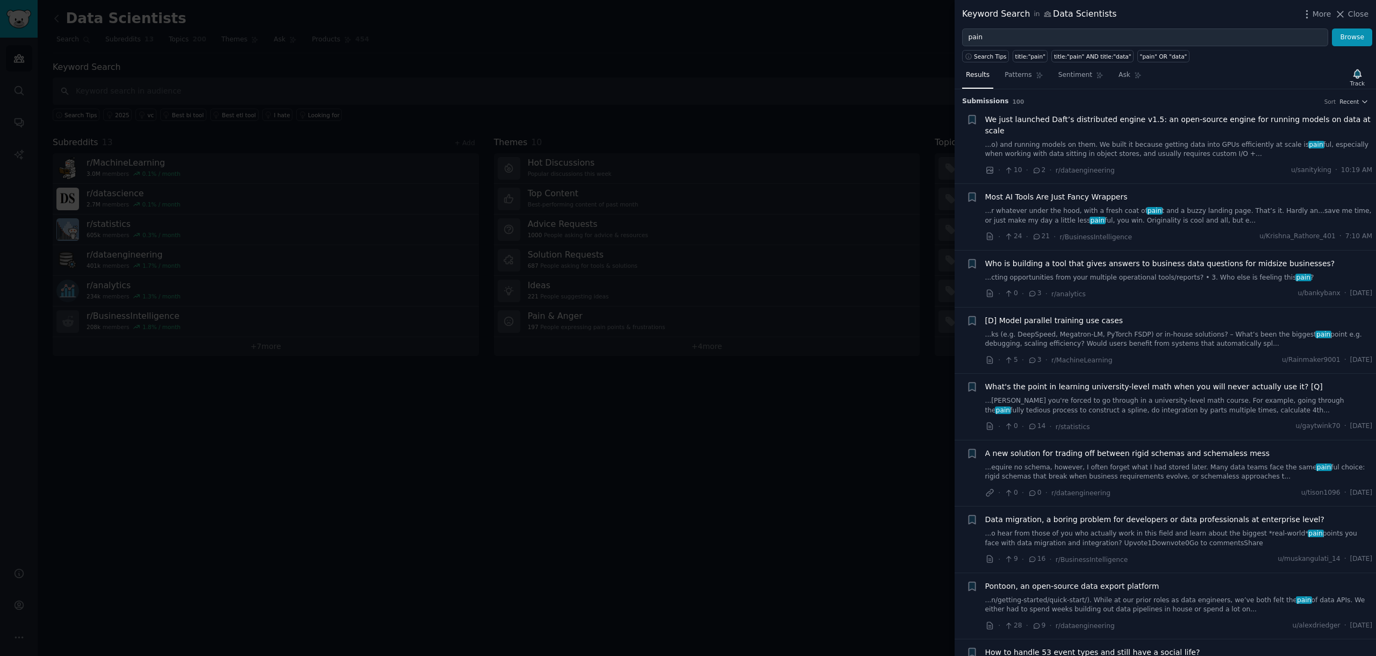
click at [785, 441] on div at bounding box center [688, 328] width 1376 height 656
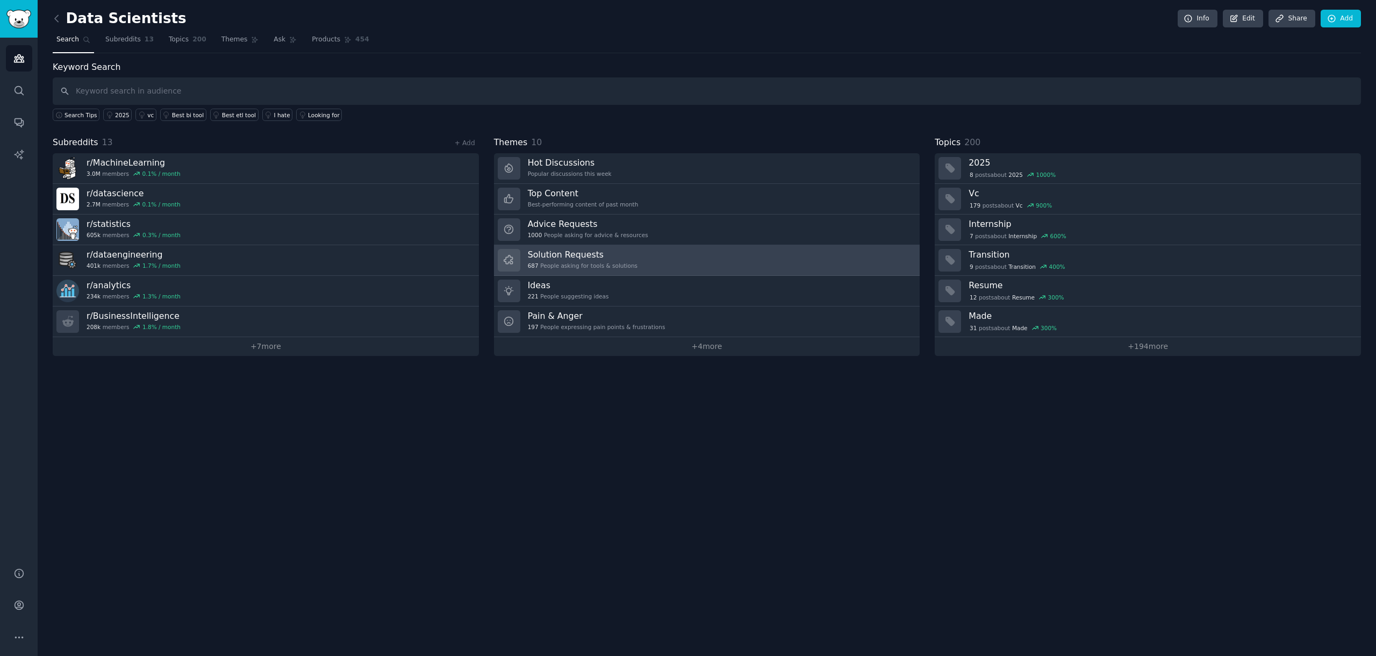
click at [669, 257] on link "Solution Requests 687 People asking for tools & solutions" at bounding box center [707, 260] width 426 height 31
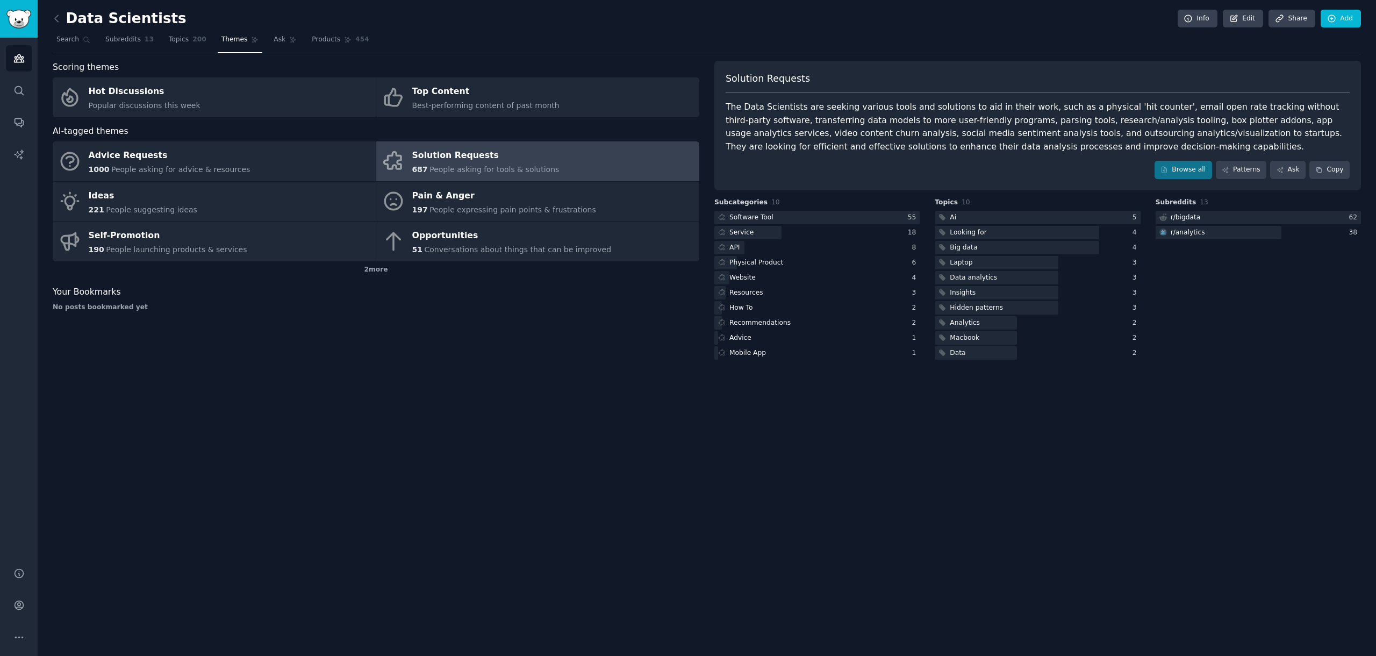
drag, startPoint x: 1069, startPoint y: 109, endPoint x: 1140, endPoint y: 108, distance: 70.9
click at [1140, 108] on div "The Data Scientists are seeking various tools and solutions to aid in their wor…" at bounding box center [1037, 126] width 624 height 53
drag, startPoint x: 1201, startPoint y: 107, endPoint x: 981, endPoint y: 113, distance: 219.9
click at [981, 113] on div "The Data Scientists are seeking various tools and solutions to aid in their wor…" at bounding box center [1037, 126] width 624 height 53
click at [962, 125] on div "The Data Scientists are seeking various tools and solutions to aid in their wor…" at bounding box center [1037, 126] width 624 height 53
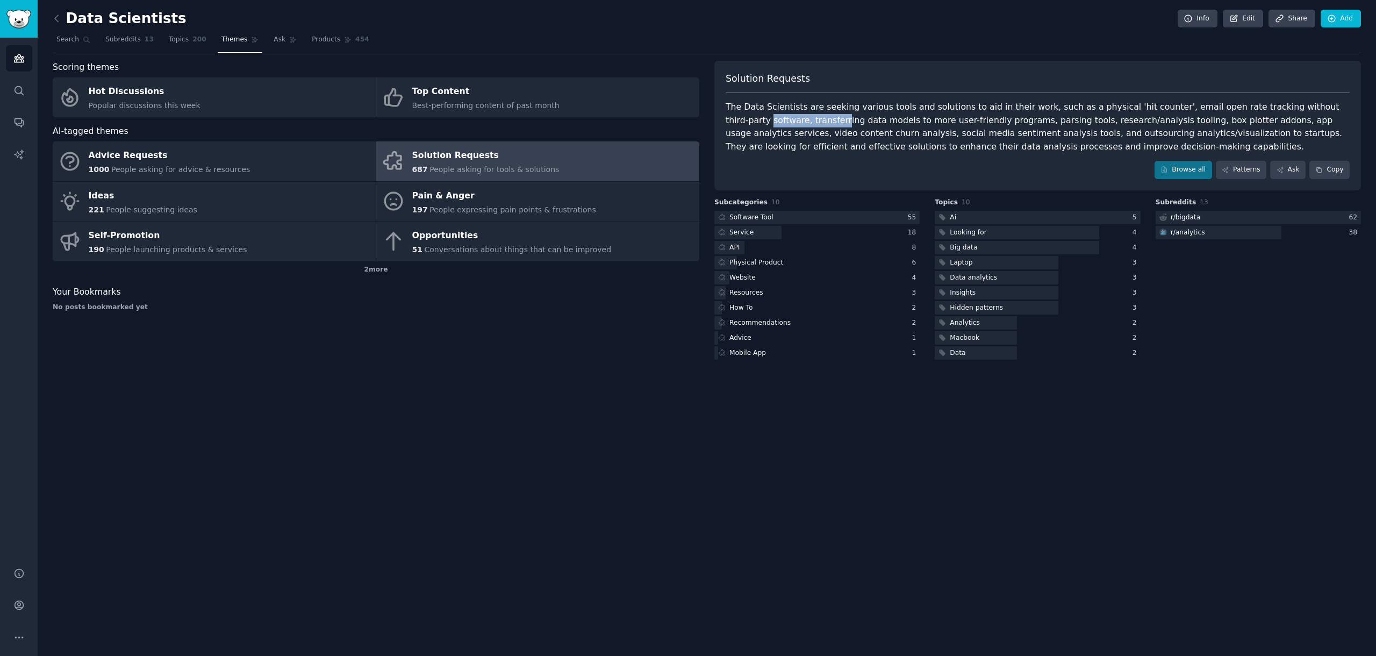
drag, startPoint x: 727, startPoint y: 124, endPoint x: 795, endPoint y: 121, distance: 68.3
click at [795, 121] on div "The Data Scientists are seeking various tools and solutions to aid in their wor…" at bounding box center [1037, 126] width 624 height 53
drag, startPoint x: 970, startPoint y: 138, endPoint x: 1163, endPoint y: 140, distance: 193.5
click at [1159, 139] on div "The Data Scientists are seeking various tools and solutions to aid in their wor…" at bounding box center [1037, 126] width 624 height 53
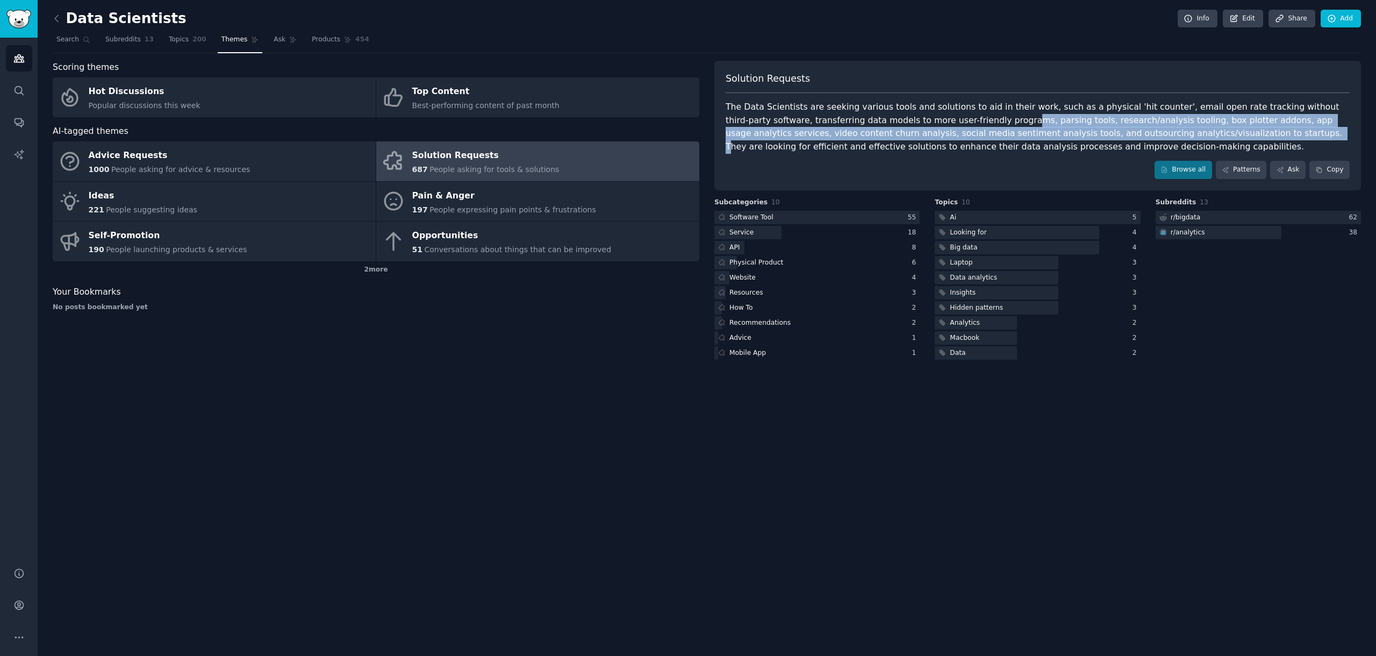
drag, startPoint x: 1189, startPoint y: 137, endPoint x: 971, endPoint y: 120, distance: 218.2
click at [971, 120] on div "The Data Scientists are seeking various tools and solutions to aid in their wor…" at bounding box center [1037, 126] width 624 height 53
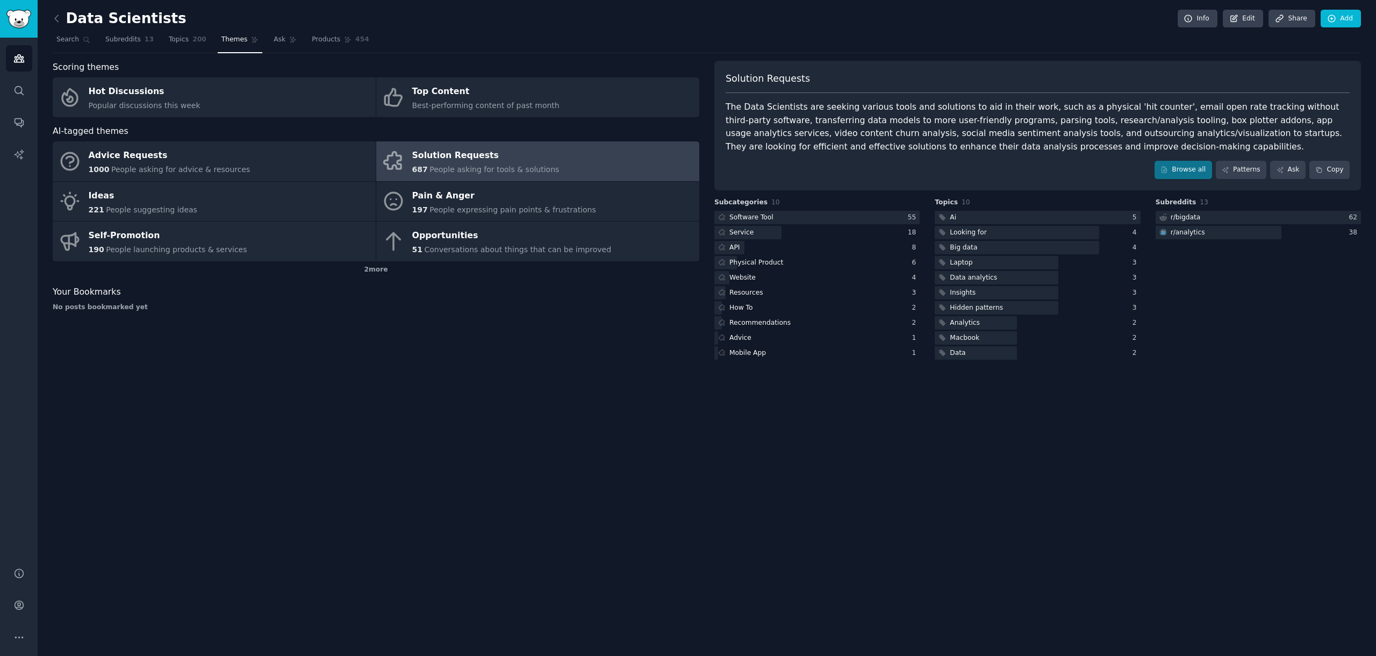
click at [1103, 448] on div "Data Scientists Info Edit Share Add Search Subreddits 13 Topics 200 Themes Ask …" at bounding box center [707, 328] width 1338 height 656
click at [1172, 175] on link "Browse all" at bounding box center [1183, 170] width 58 height 18
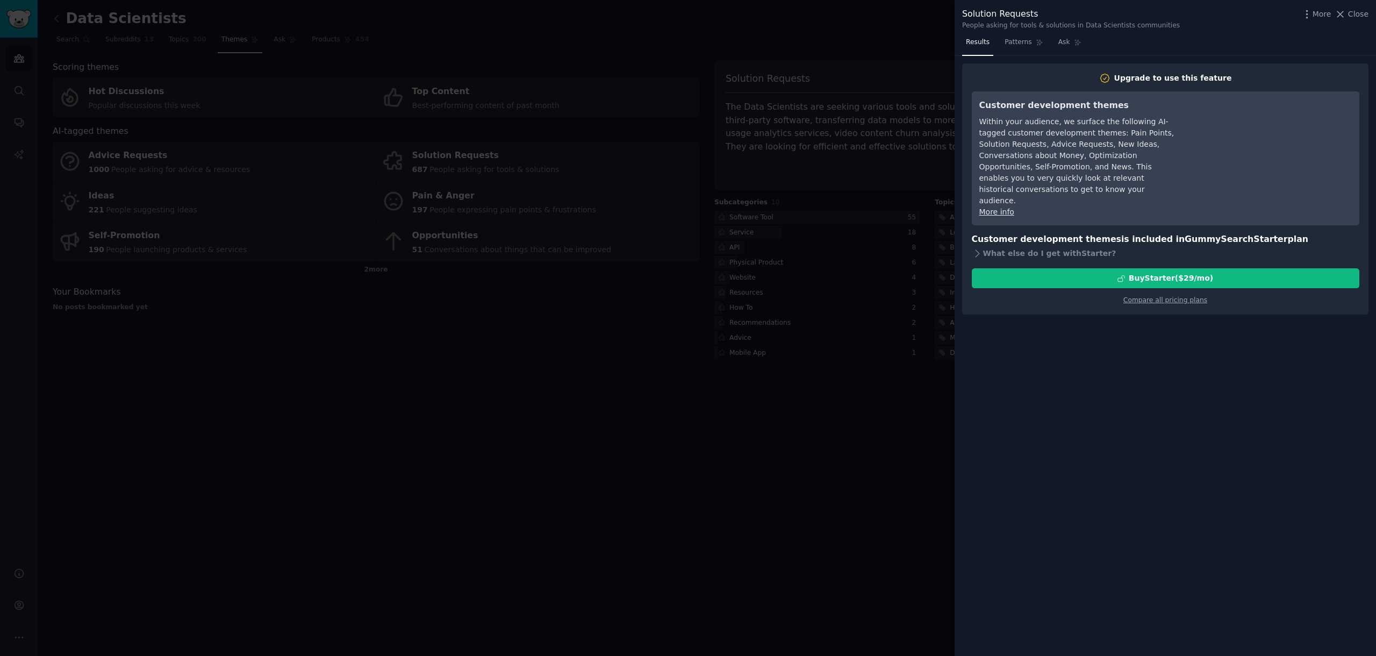
click at [828, 520] on div at bounding box center [688, 328] width 1376 height 656
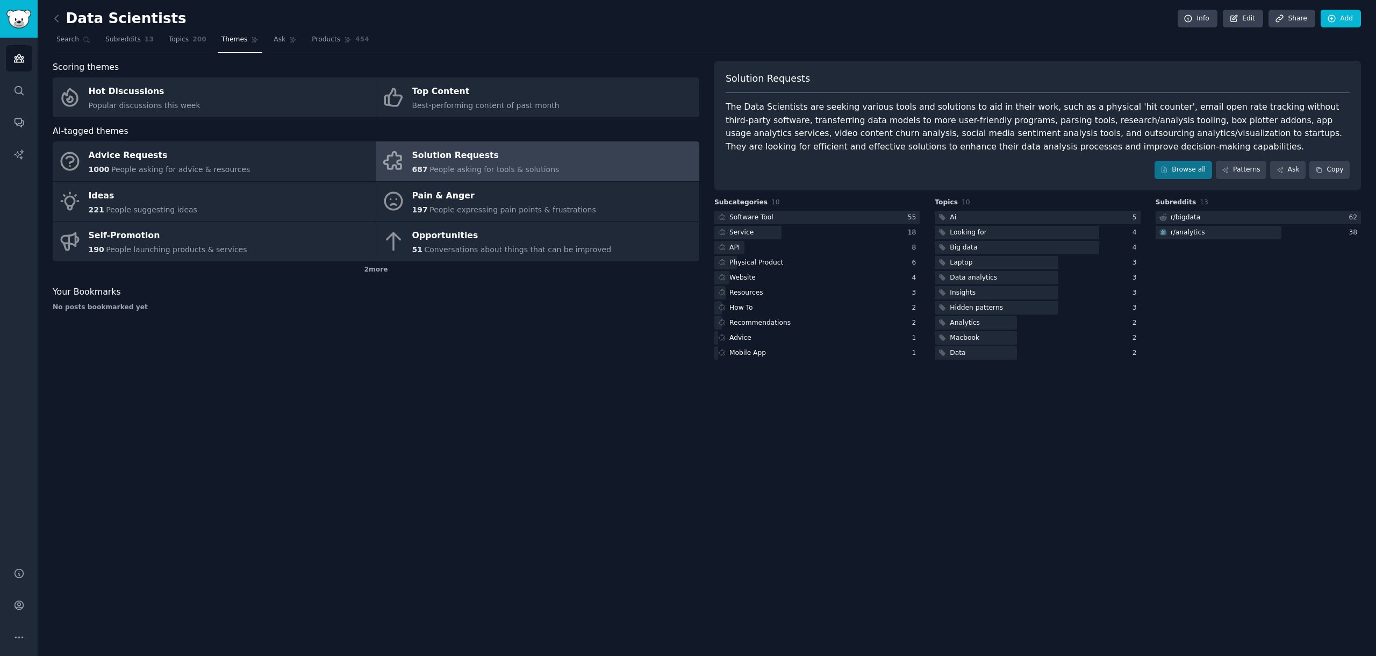
click at [590, 454] on div "Data Scientists Info Edit Share Add Search Subreddits 13 Topics 200 Themes Ask …" at bounding box center [707, 328] width 1338 height 656
click at [182, 41] on span "Topics" at bounding box center [179, 40] width 20 height 10
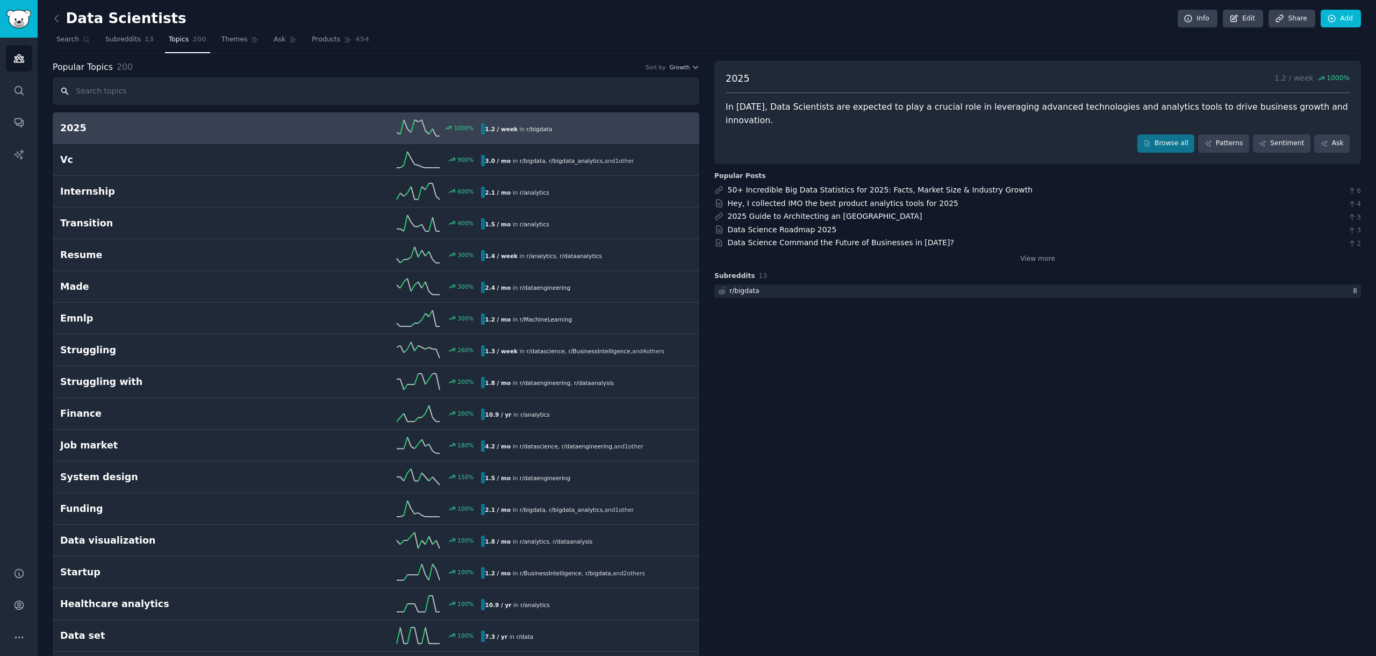
click at [162, 87] on input "text" at bounding box center [376, 90] width 646 height 27
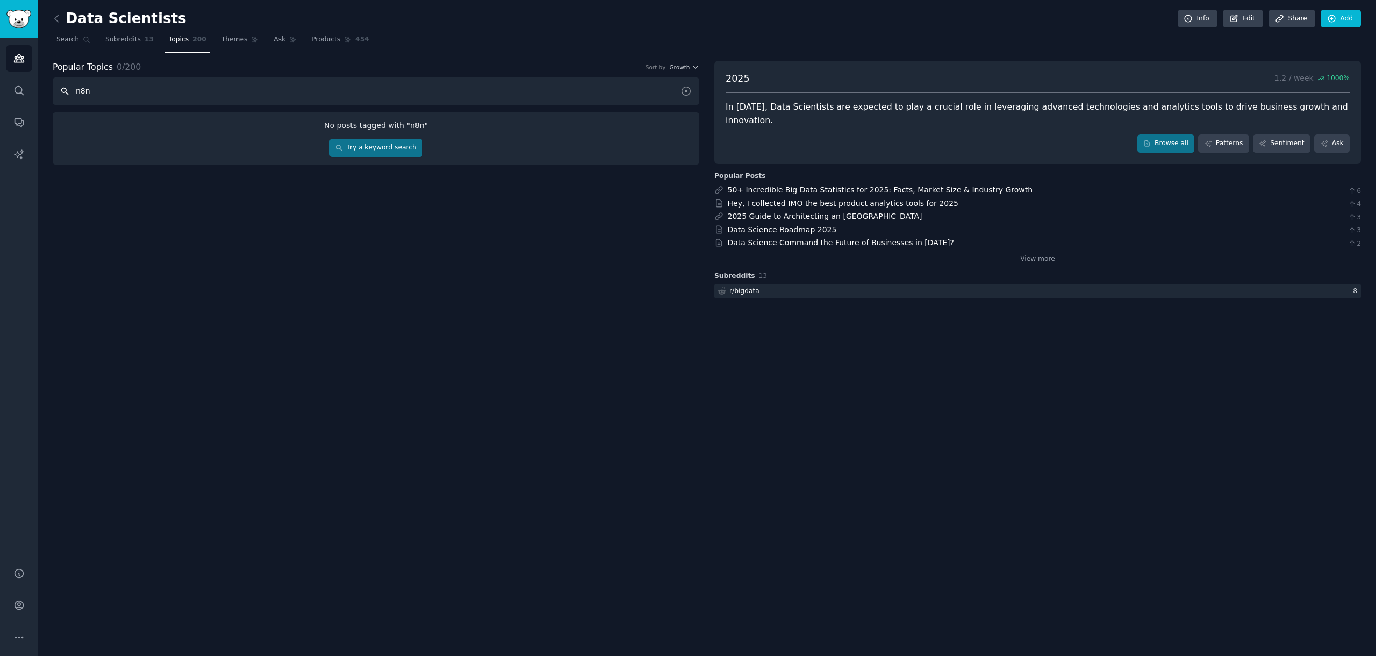
type input "n8n"
click at [356, 139] on link "Try a keyword search" at bounding box center [375, 148] width 93 height 18
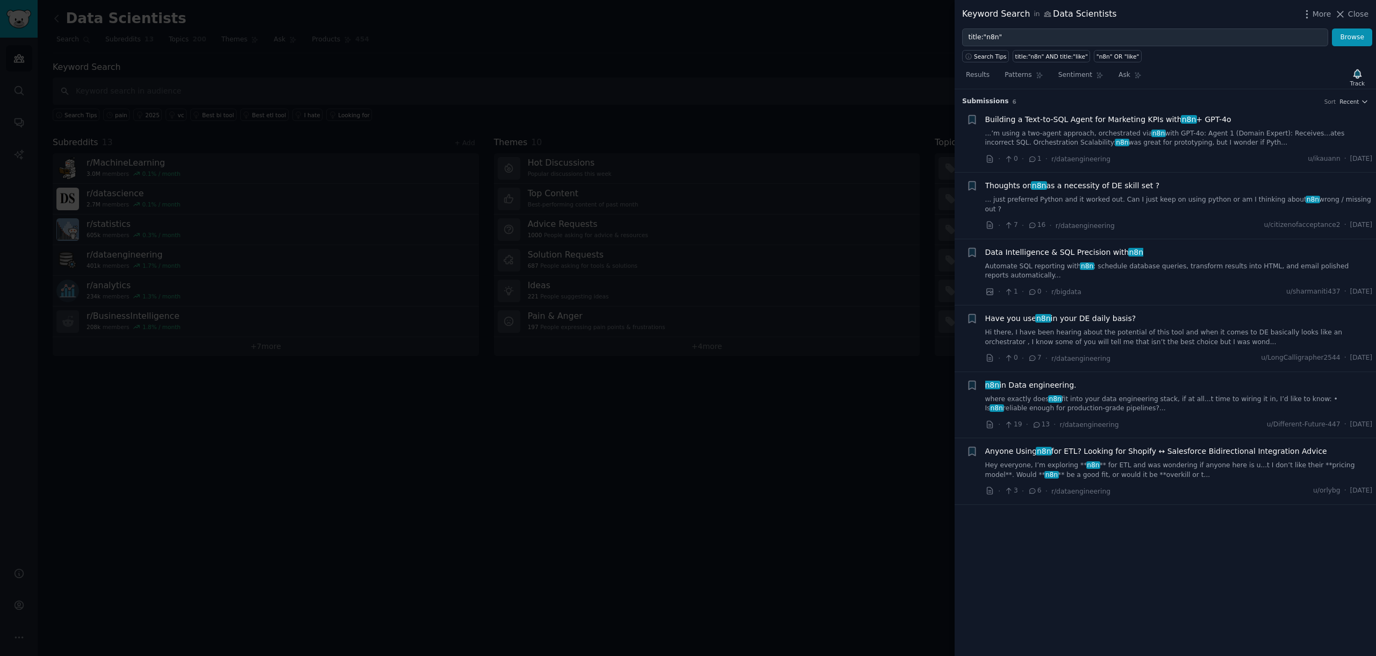
click at [1118, 446] on span "Anyone Using n8n for ETL? Looking for Shopify ↔ Salesforce Bidirectional Integr…" at bounding box center [1156, 451] width 342 height 11
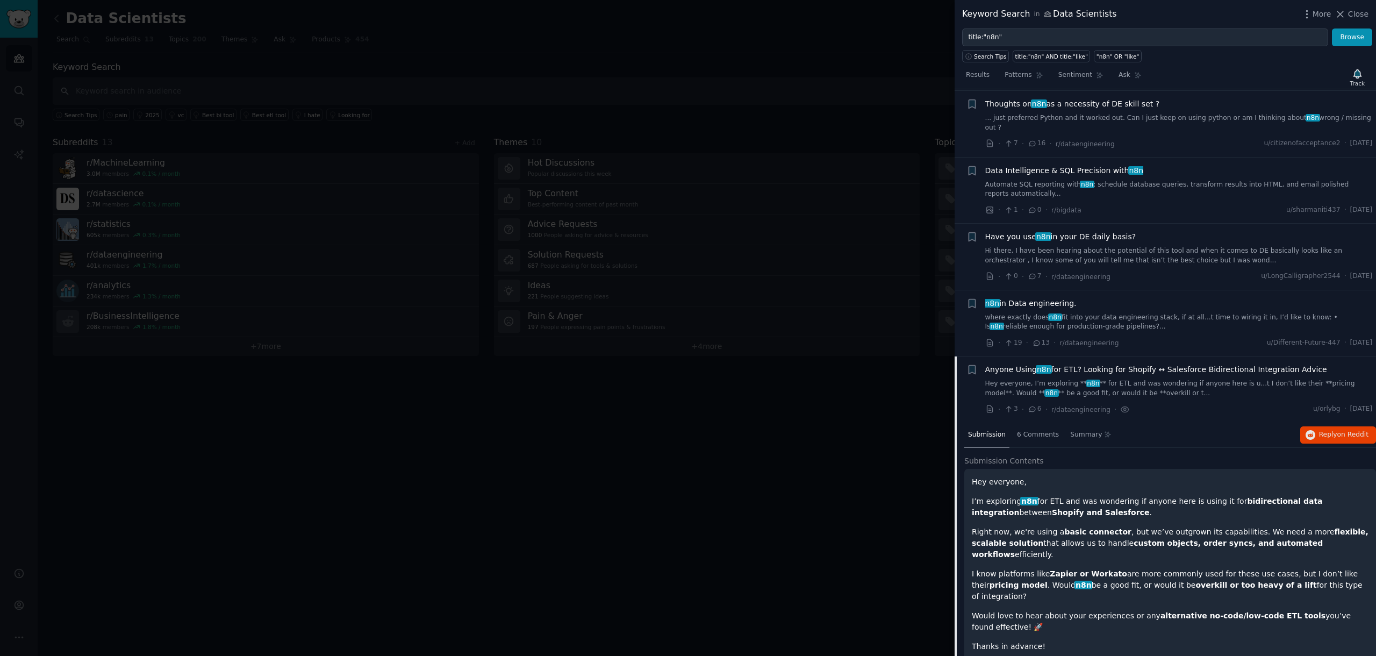
scroll to position [83, 0]
drag, startPoint x: 1044, startPoint y: 543, endPoint x: 1116, endPoint y: 556, distance: 72.6
click at [1116, 556] on div "Hey everyone, I’m exploring n8n for ETL and was wondering if anyone here is usi…" at bounding box center [1170, 563] width 397 height 176
click at [1118, 540] on div "Hey everyone, I’m exploring n8n for ETL and was wondering if anyone here is usi…" at bounding box center [1170, 563] width 397 height 176
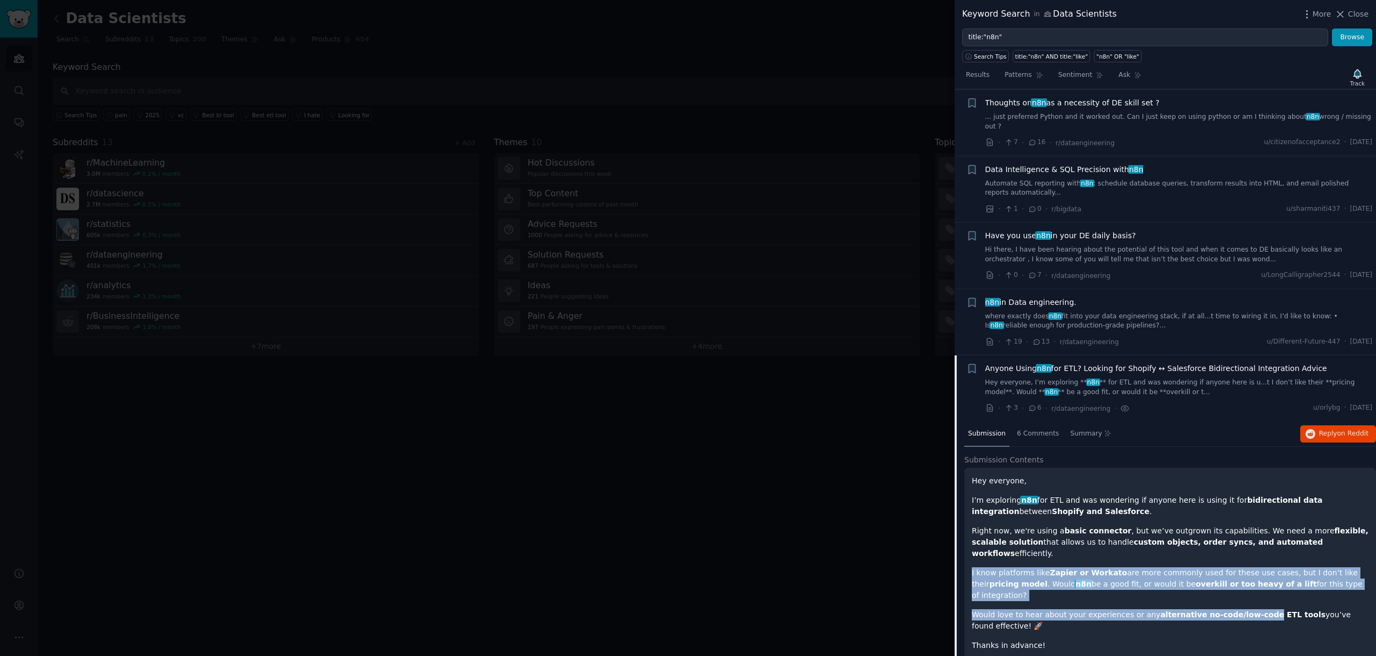
drag, startPoint x: 1057, startPoint y: 543, endPoint x: 1253, endPoint y: 579, distance: 199.4
click at [1253, 579] on div "Hey everyone, I’m exploring n8n for ETL and was wondering if anyone here is usi…" at bounding box center [1170, 563] width 397 height 176
click at [1253, 610] on strong "alternative no-code/low-code ETL tools" at bounding box center [1242, 614] width 165 height 9
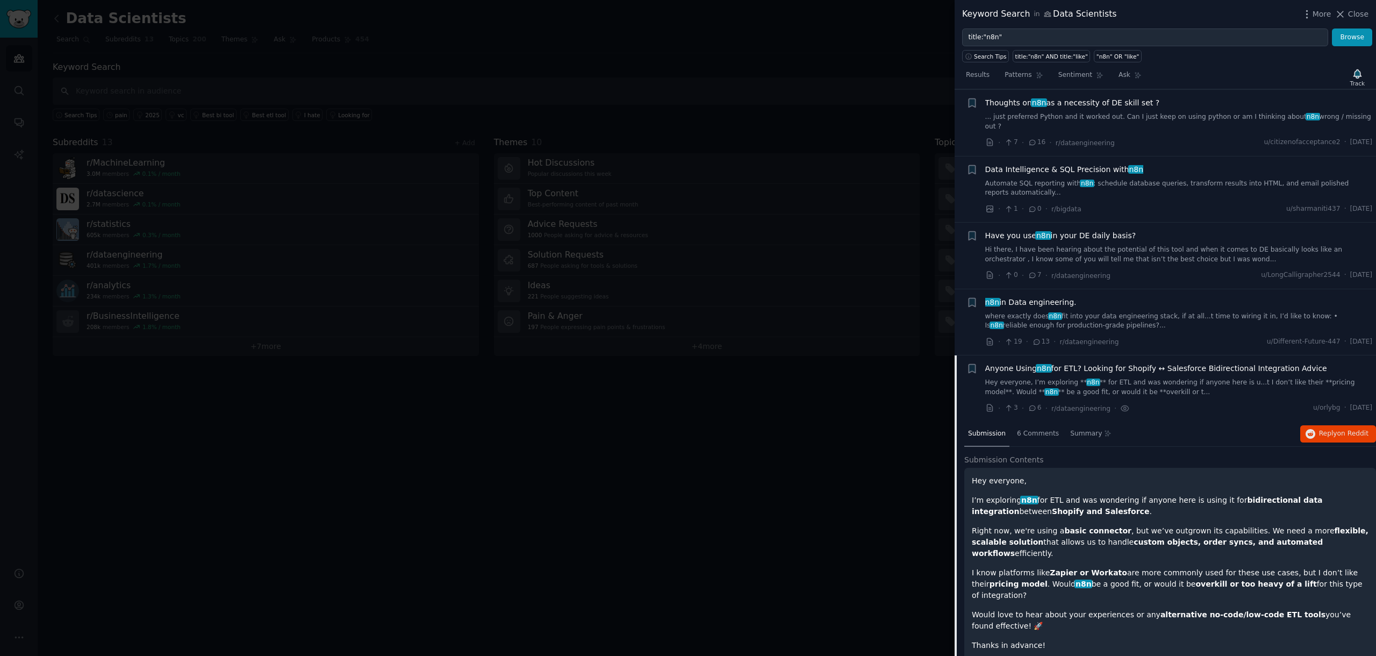
click at [1156, 609] on p "Would love to hear about your experiences or any alternative no-code/low-code E…" at bounding box center [1170, 620] width 397 height 23
click at [1313, 425] on button "Reply on Reddit" at bounding box center [1338, 433] width 76 height 17
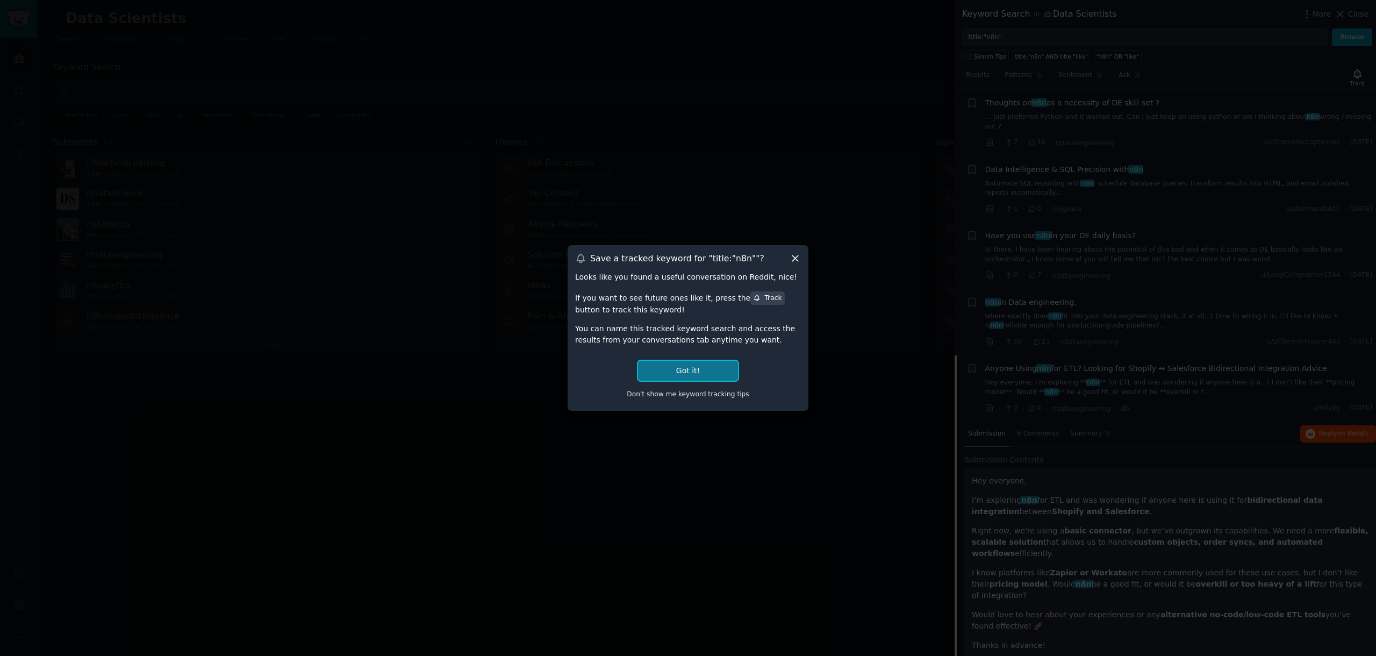
click at [717, 365] on button "Got it!" at bounding box center [688, 371] width 100 height 20
